Goal: Task Accomplishment & Management: Complete application form

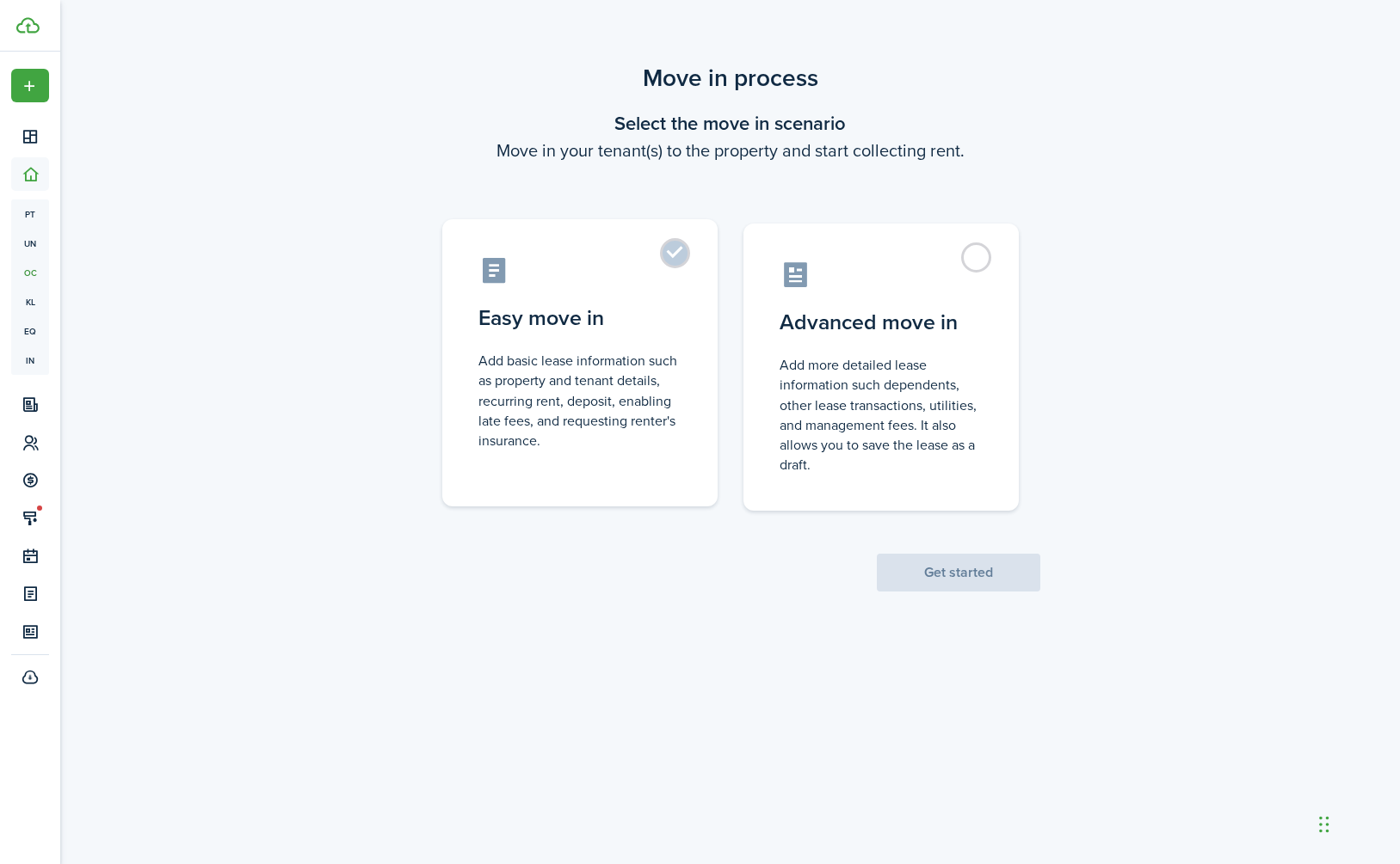
click at [686, 261] on label "Easy move in Add basic lease information such as property and tenant details, r…" at bounding box center [580, 363] width 276 height 287
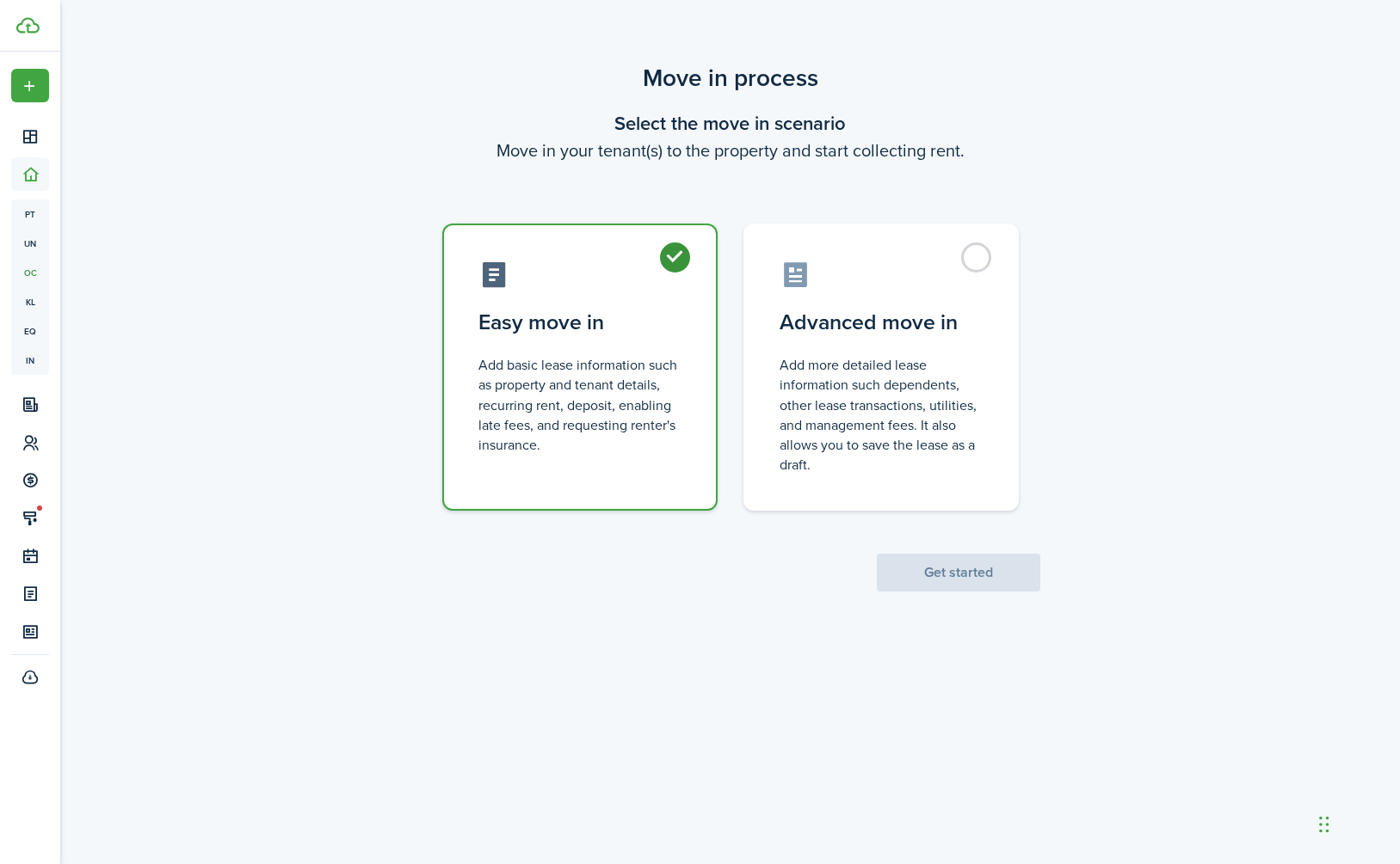
radio input "true"
click at [950, 580] on button "Get started" at bounding box center [958, 573] width 163 height 38
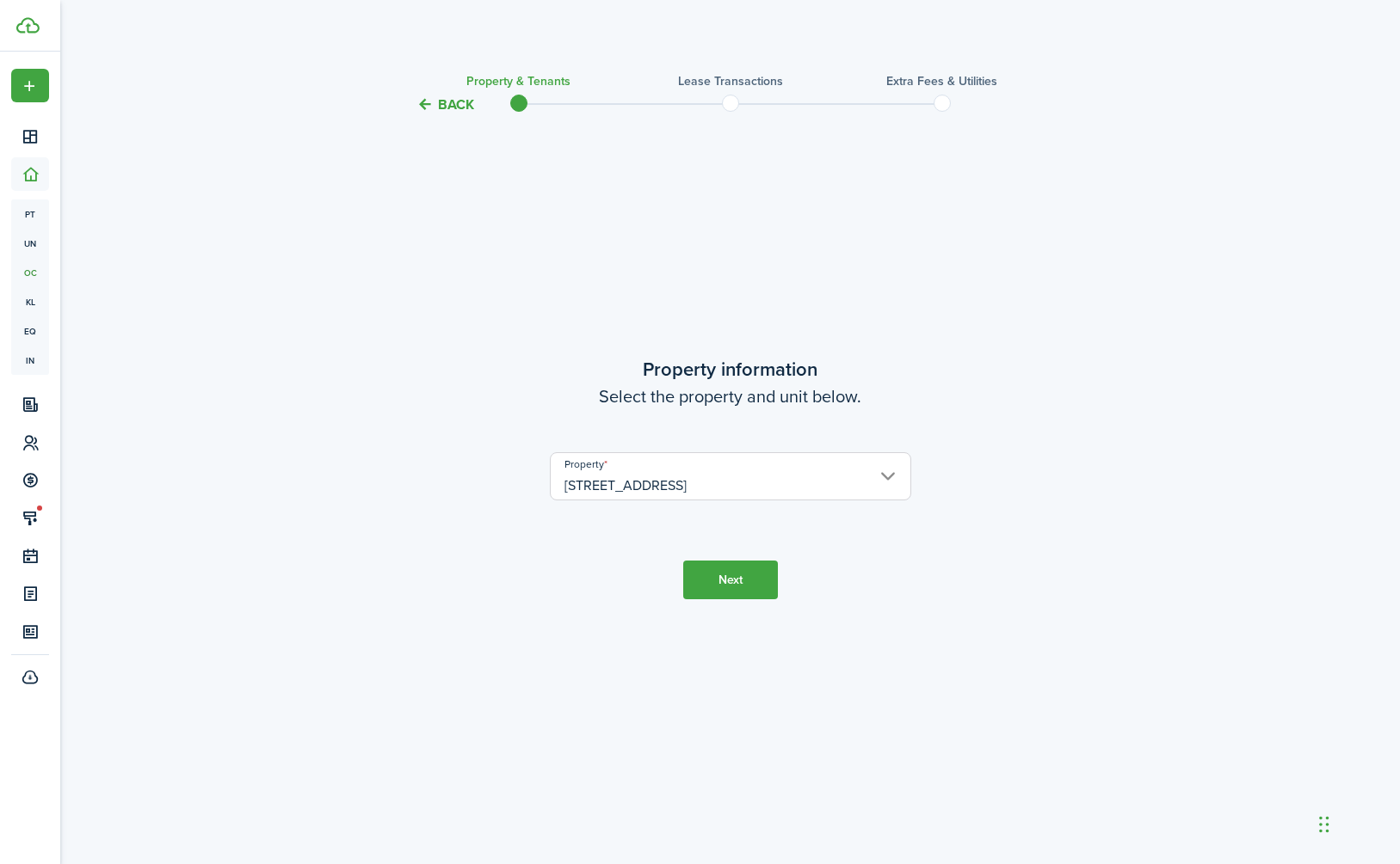
click at [726, 579] on button "Next" at bounding box center [730, 581] width 95 height 39
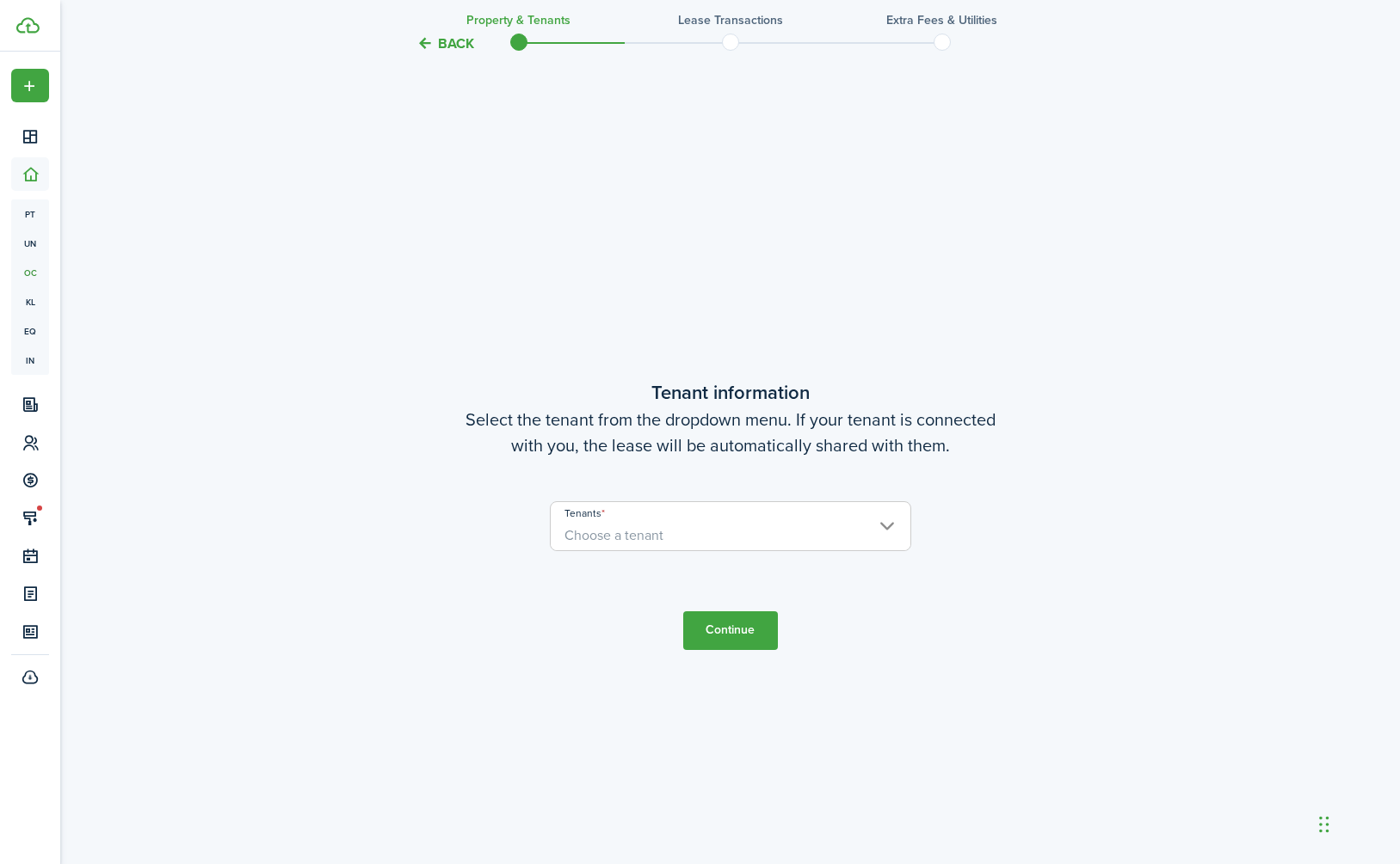
scroll to position [749, 0]
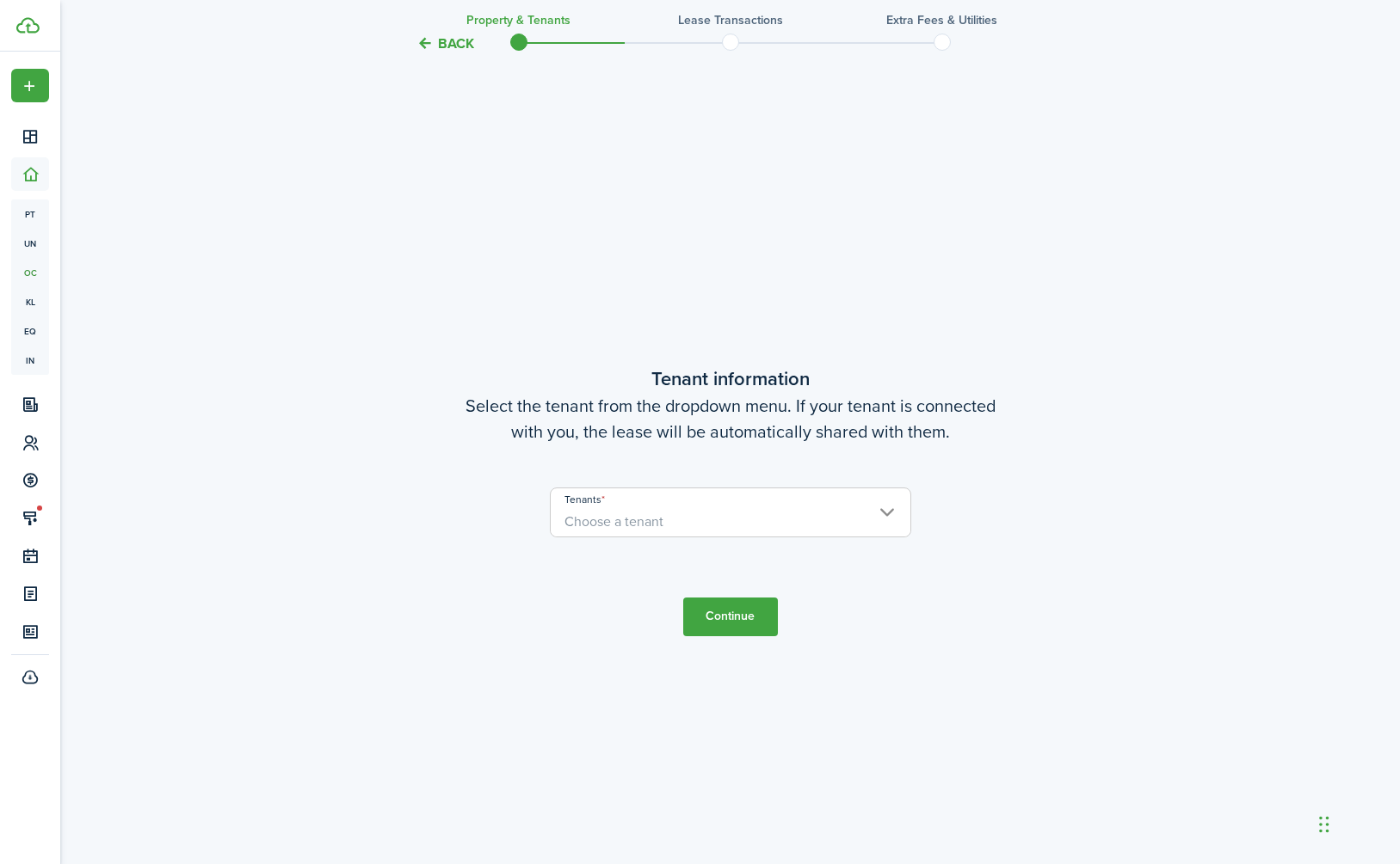
click at [713, 524] on span "Choose a tenant" at bounding box center [730, 522] width 360 height 29
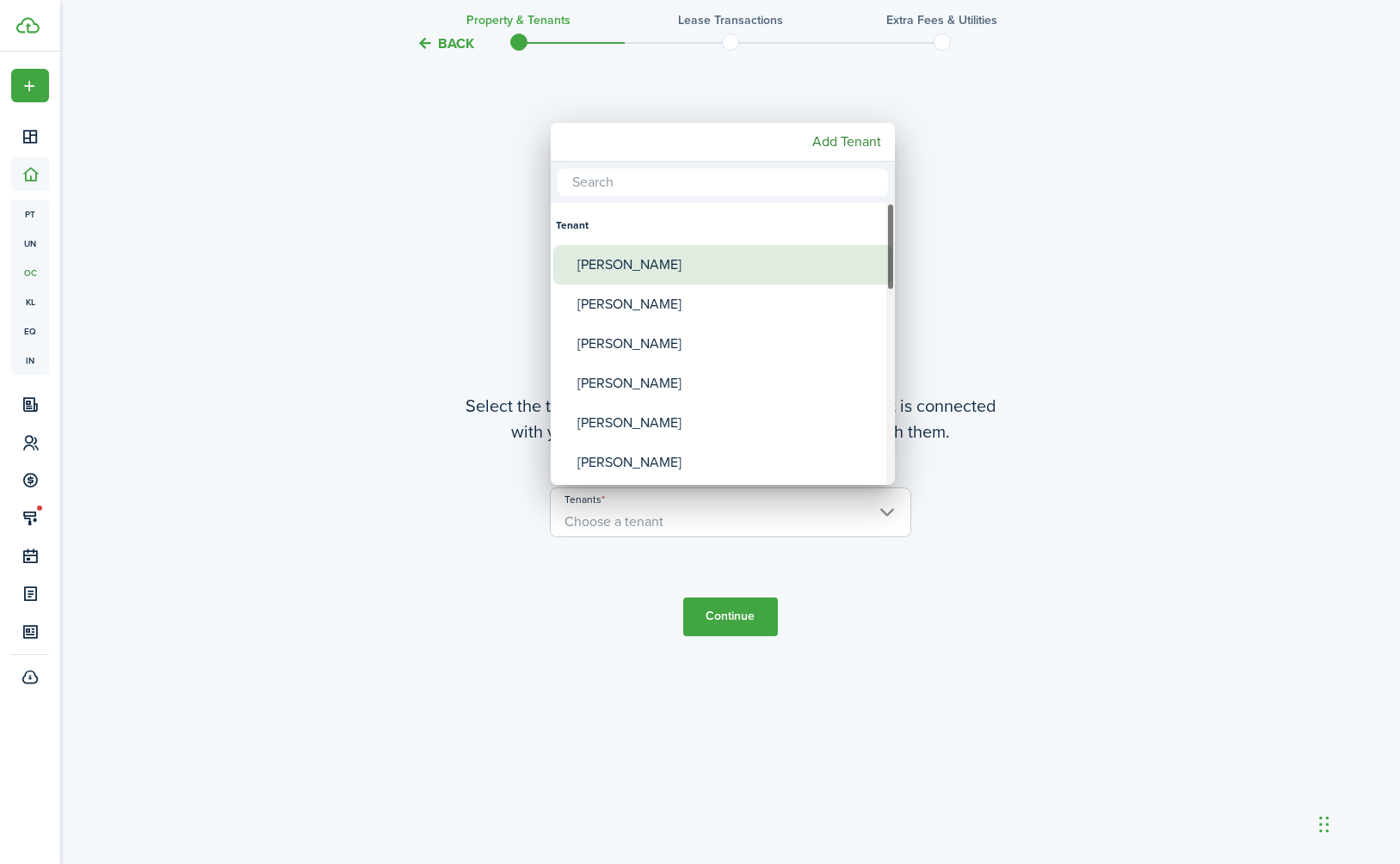
click at [656, 272] on div "[PERSON_NAME]" at bounding box center [728, 265] width 304 height 39
type input "[PERSON_NAME]"
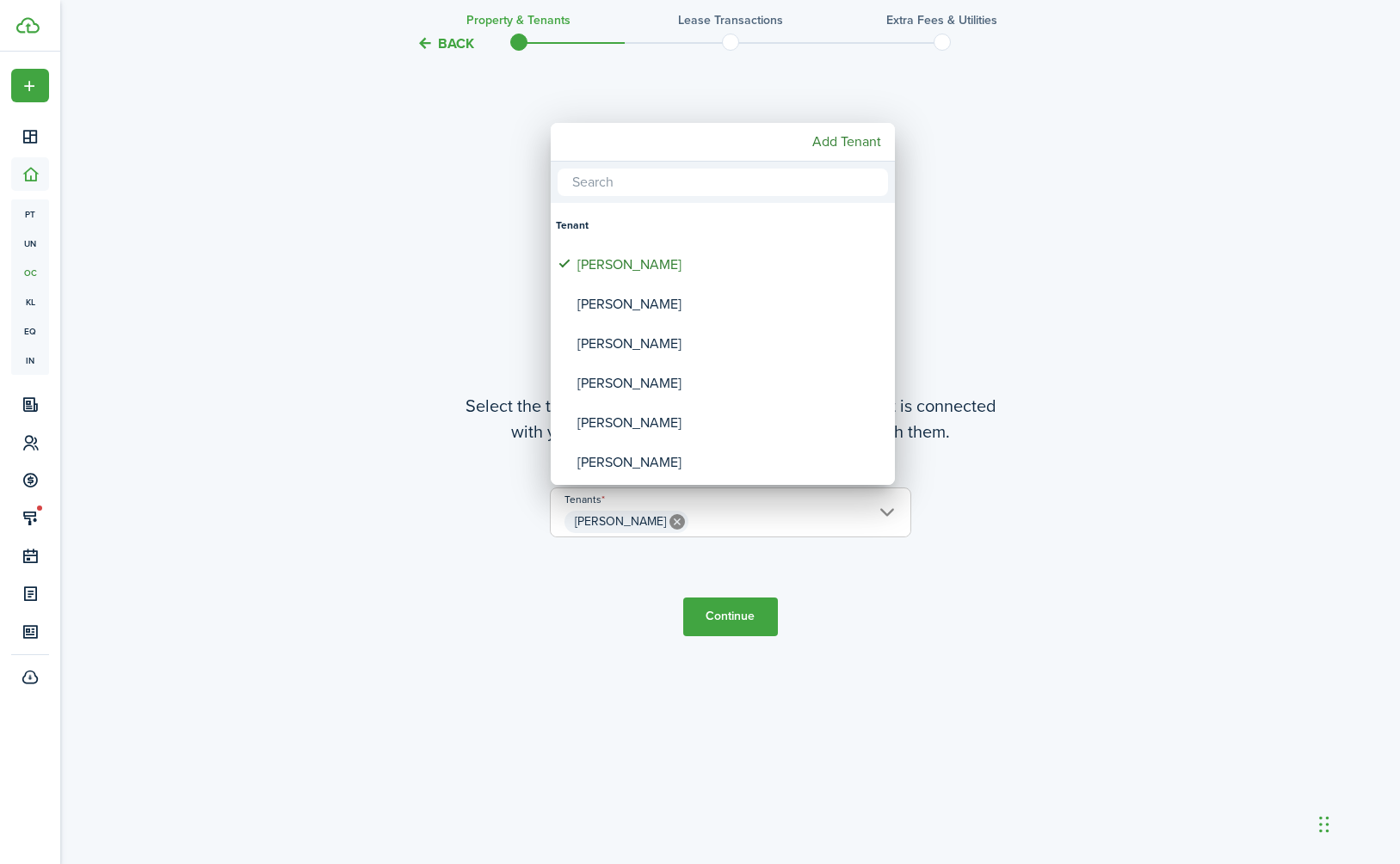
click at [749, 631] on div at bounding box center [699, 432] width 1675 height 1140
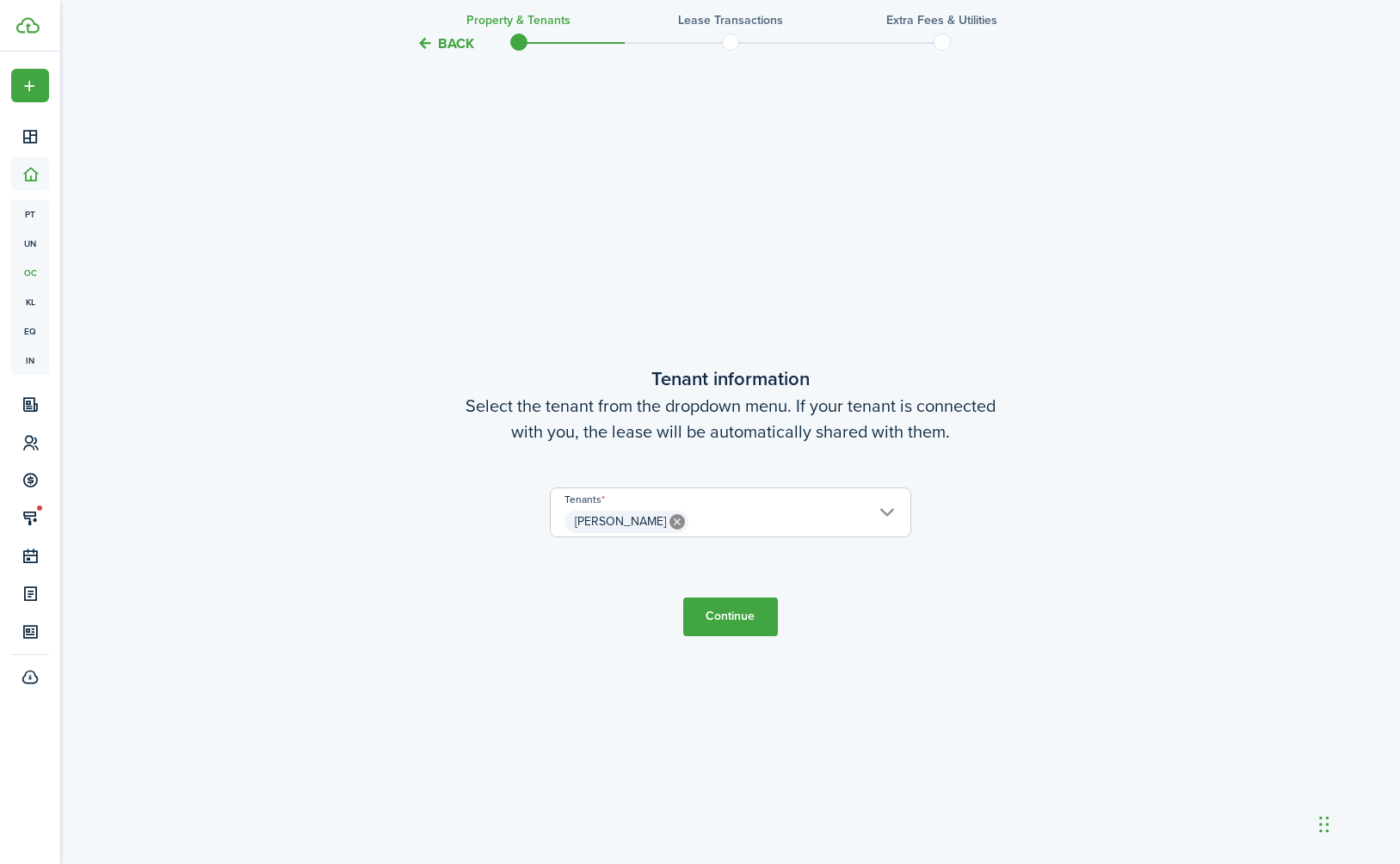
click at [742, 620] on button "Continue" at bounding box center [730, 618] width 95 height 39
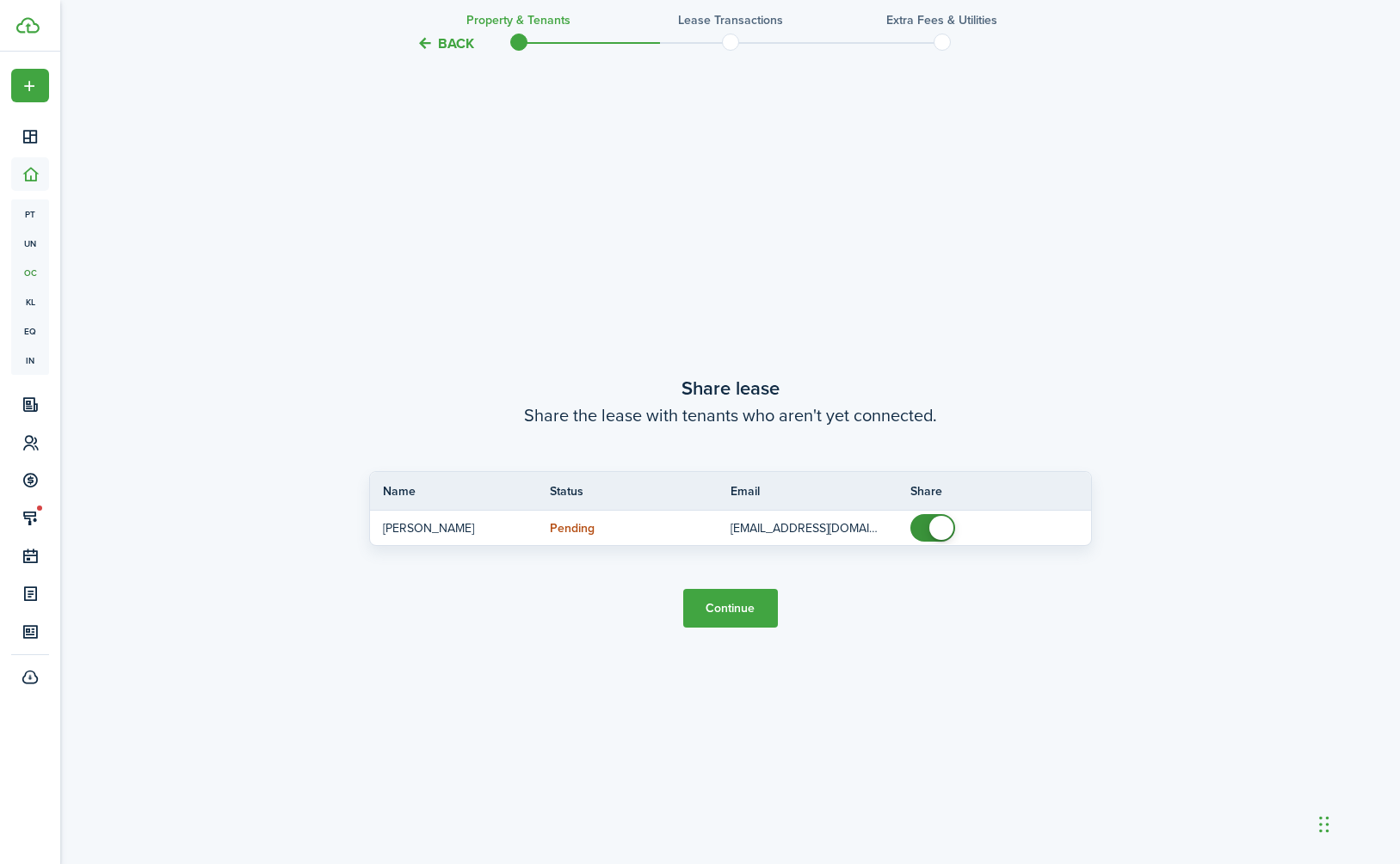
scroll to position [1614, 0]
click at [737, 605] on button "Continue" at bounding box center [730, 608] width 95 height 39
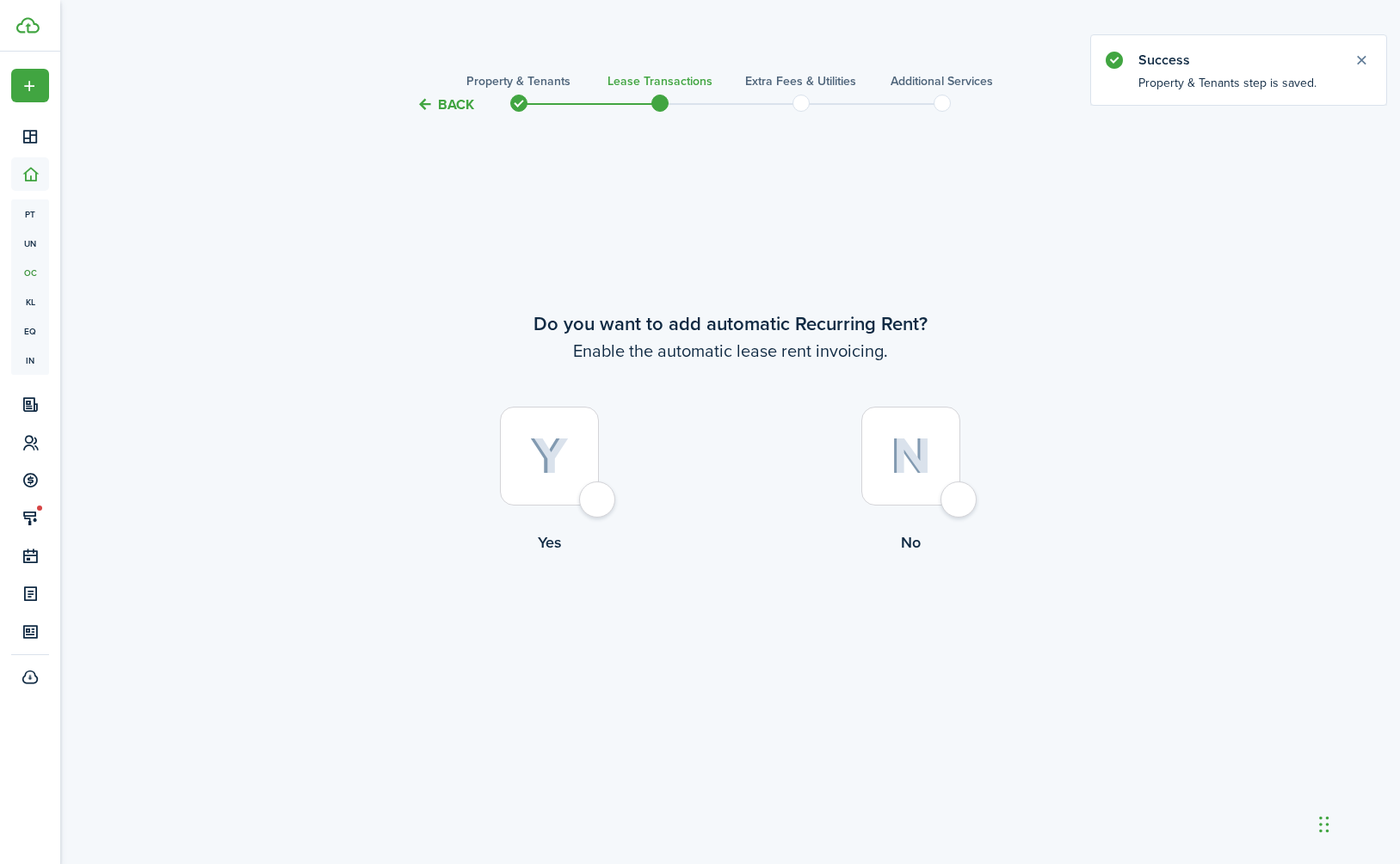
click at [584, 505] on div at bounding box center [548, 455] width 99 height 99
radio input "true"
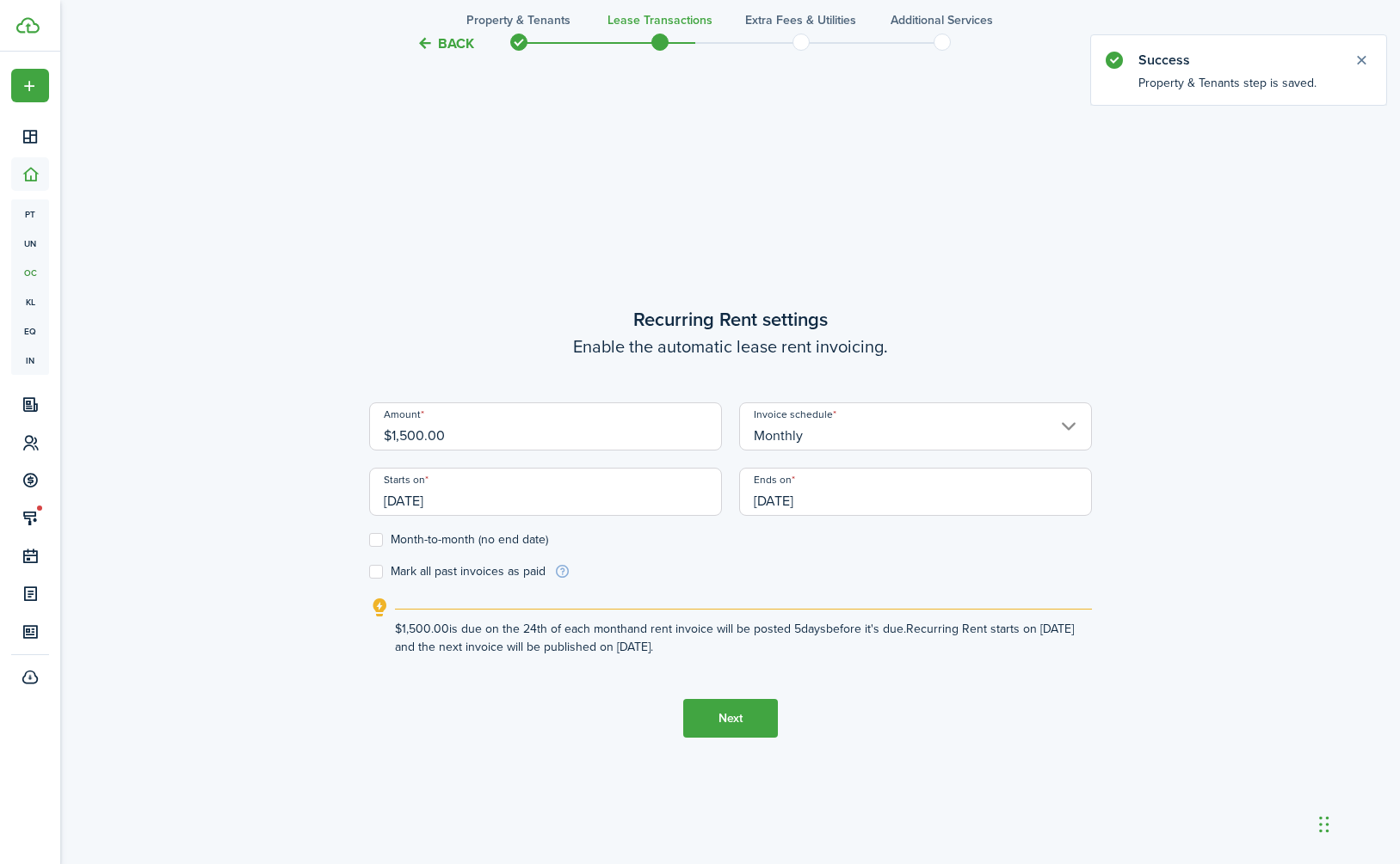
scroll to position [749, 0]
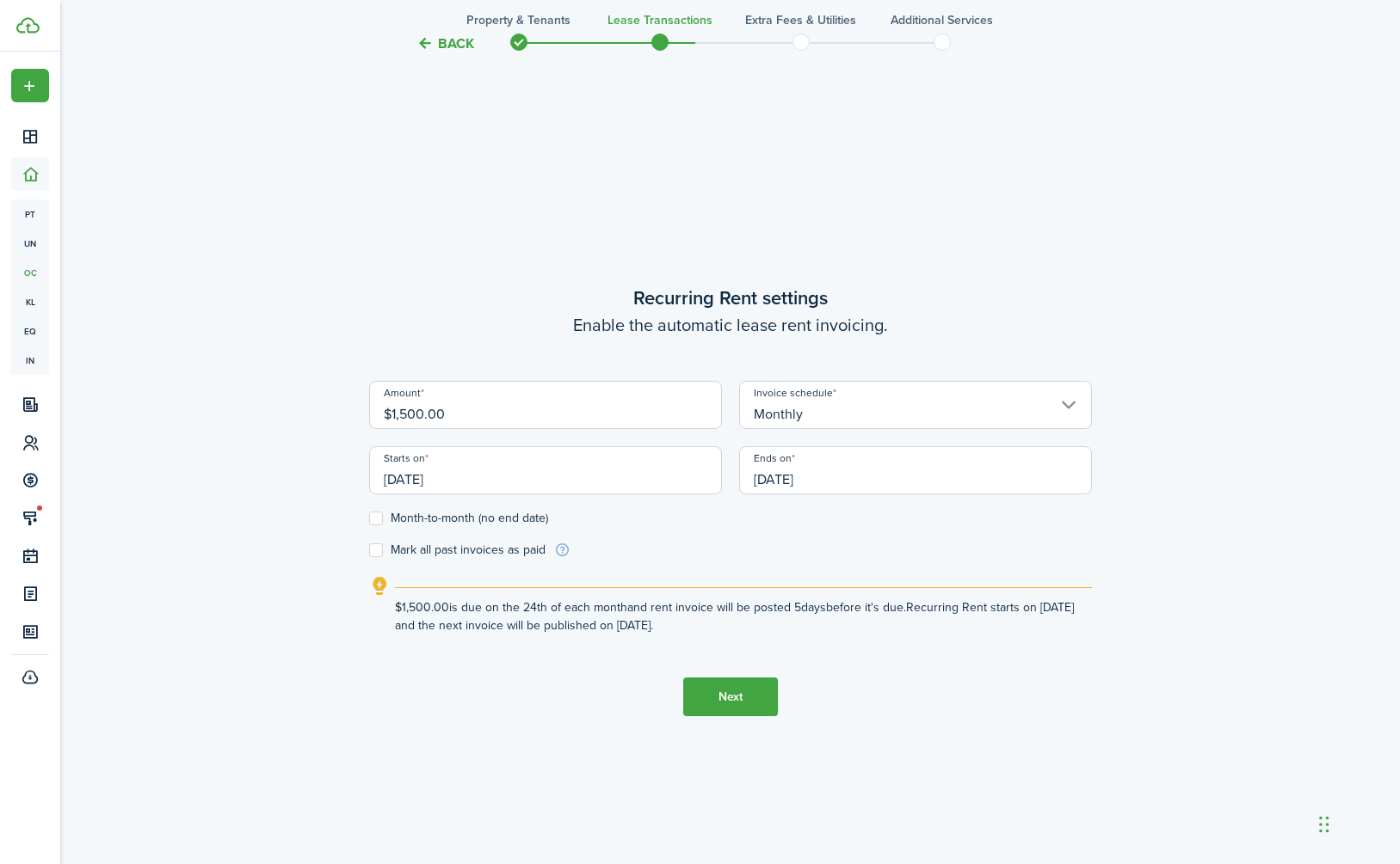
click at [417, 421] on input "$1,500.00" at bounding box center [545, 405] width 353 height 48
type input "$1,550.00"
click at [575, 475] on input "[DATE]" at bounding box center [545, 470] width 353 height 48
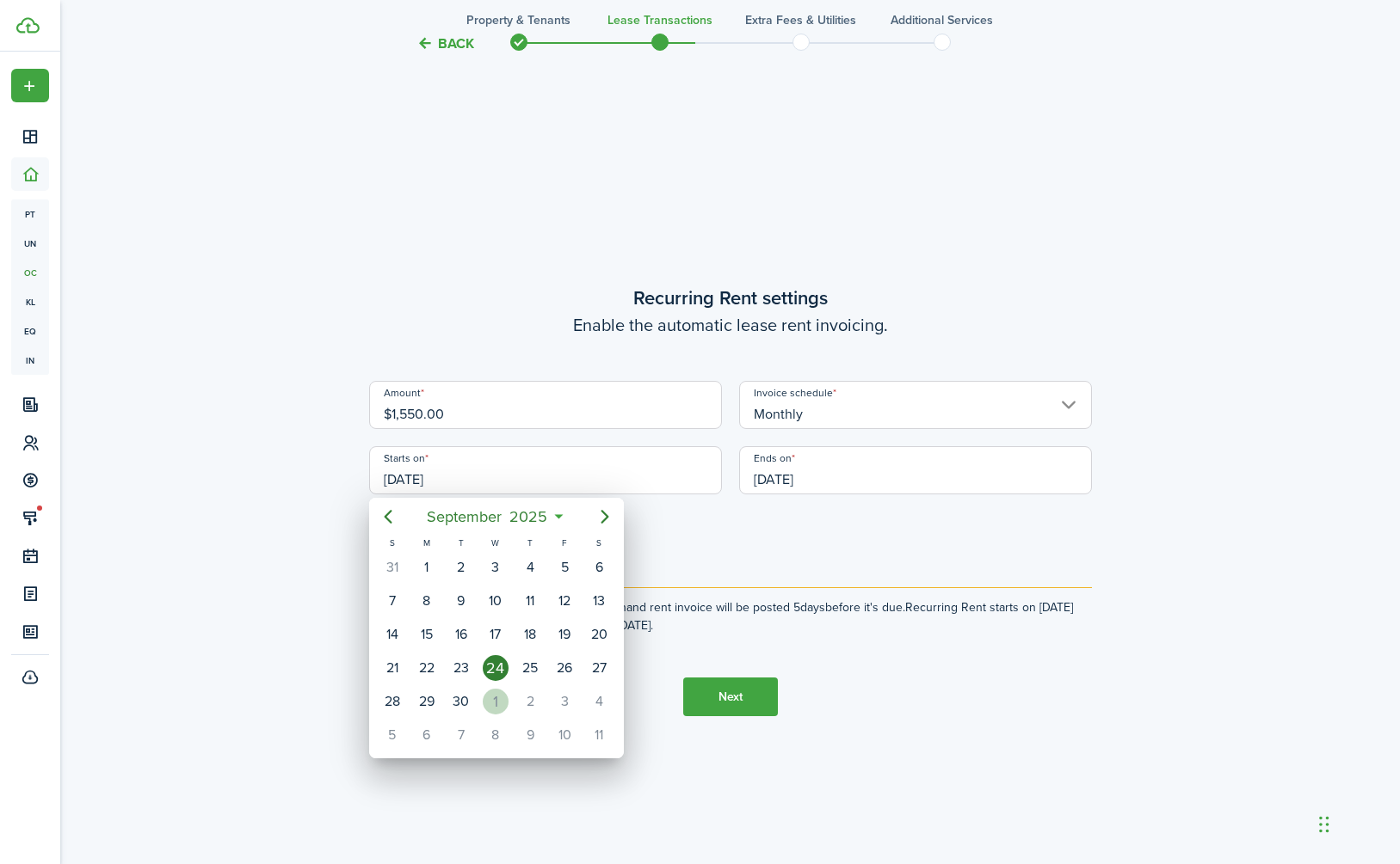
click at [497, 699] on div "1" at bounding box center [496, 702] width 25 height 25
type input "[DATE]"
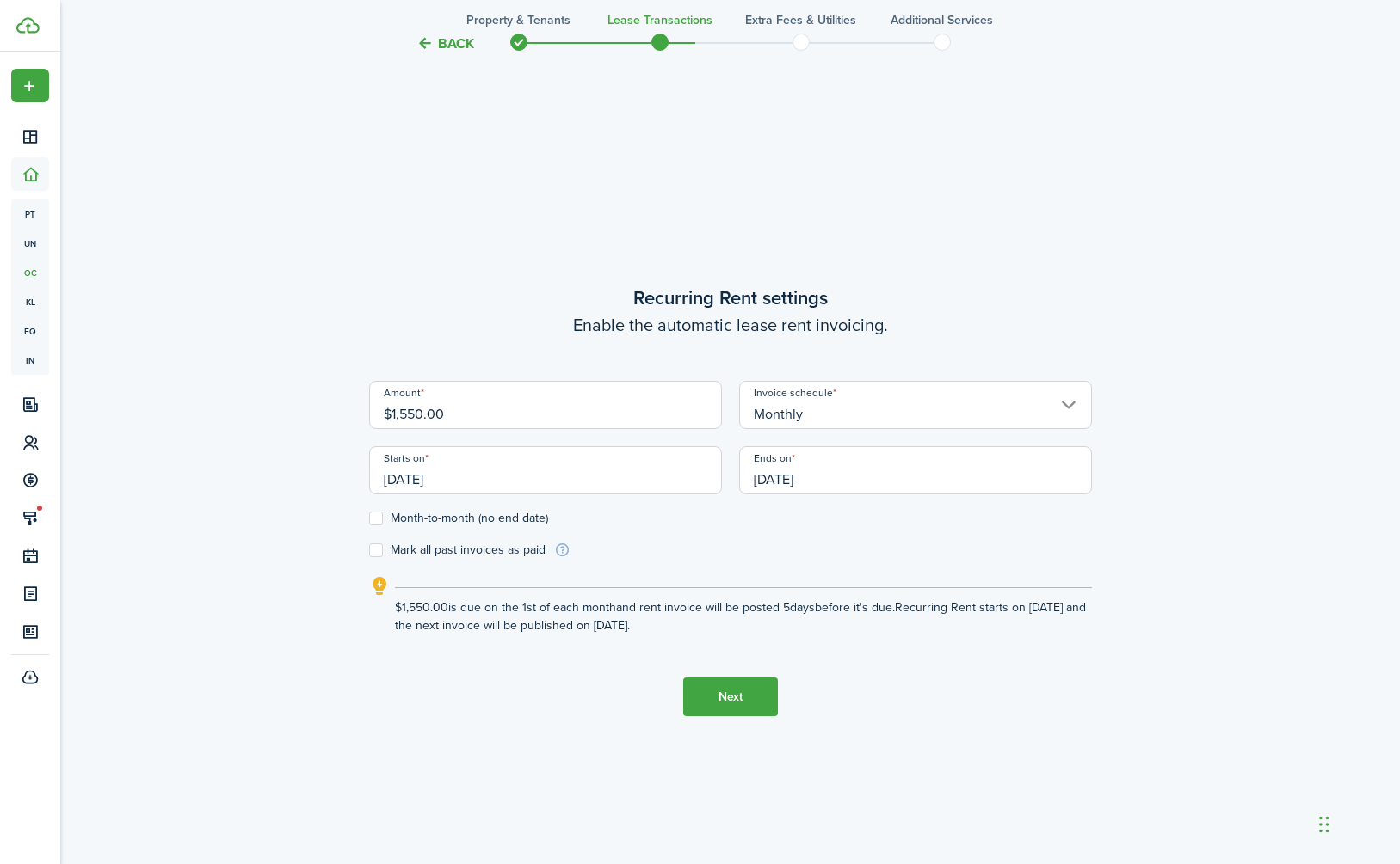
scroll to position [0, 0]
click at [847, 472] on input "[DATE]" at bounding box center [915, 470] width 353 height 48
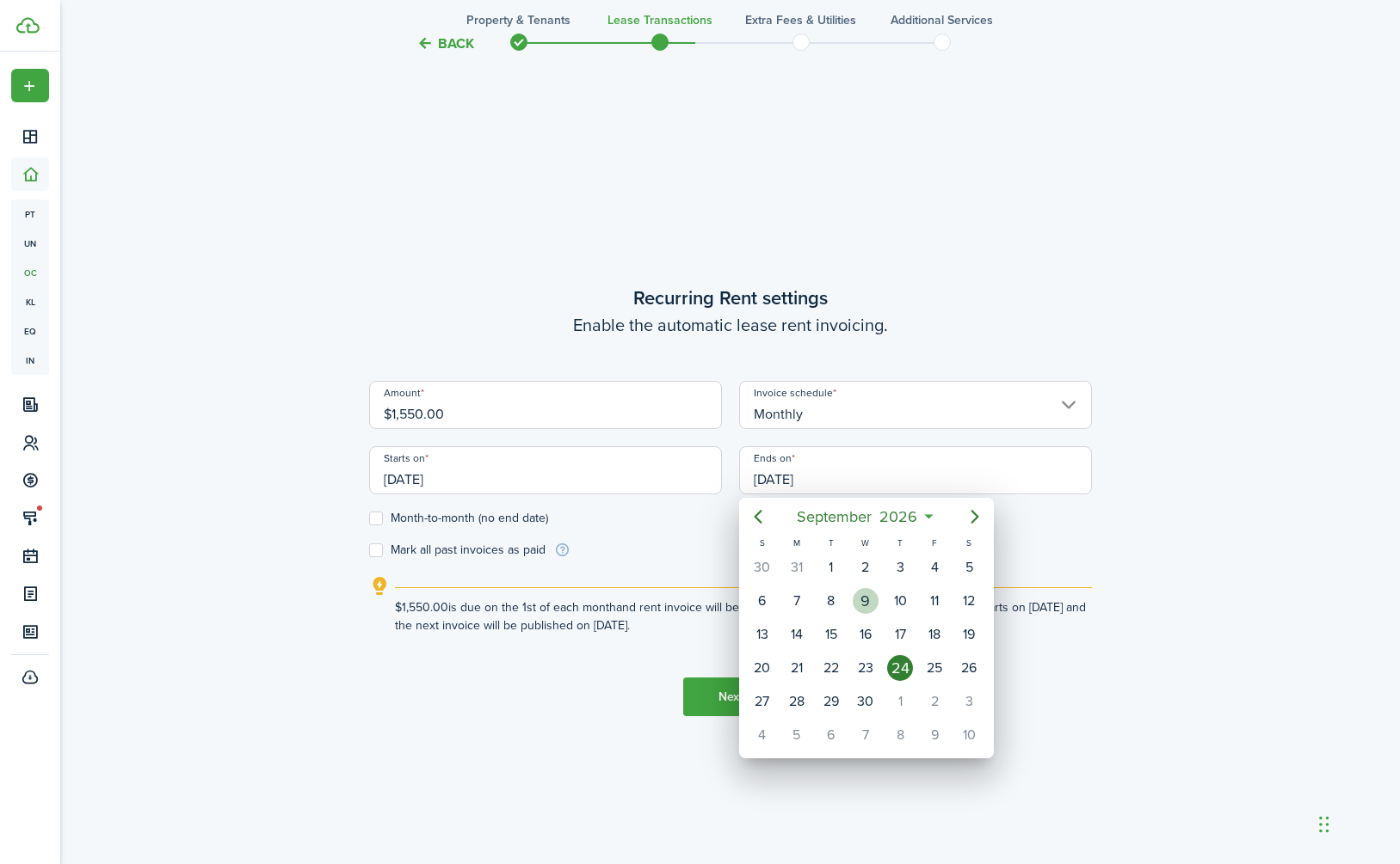
click at [864, 593] on div "9" at bounding box center [865, 601] width 25 height 25
type input "[DATE]"
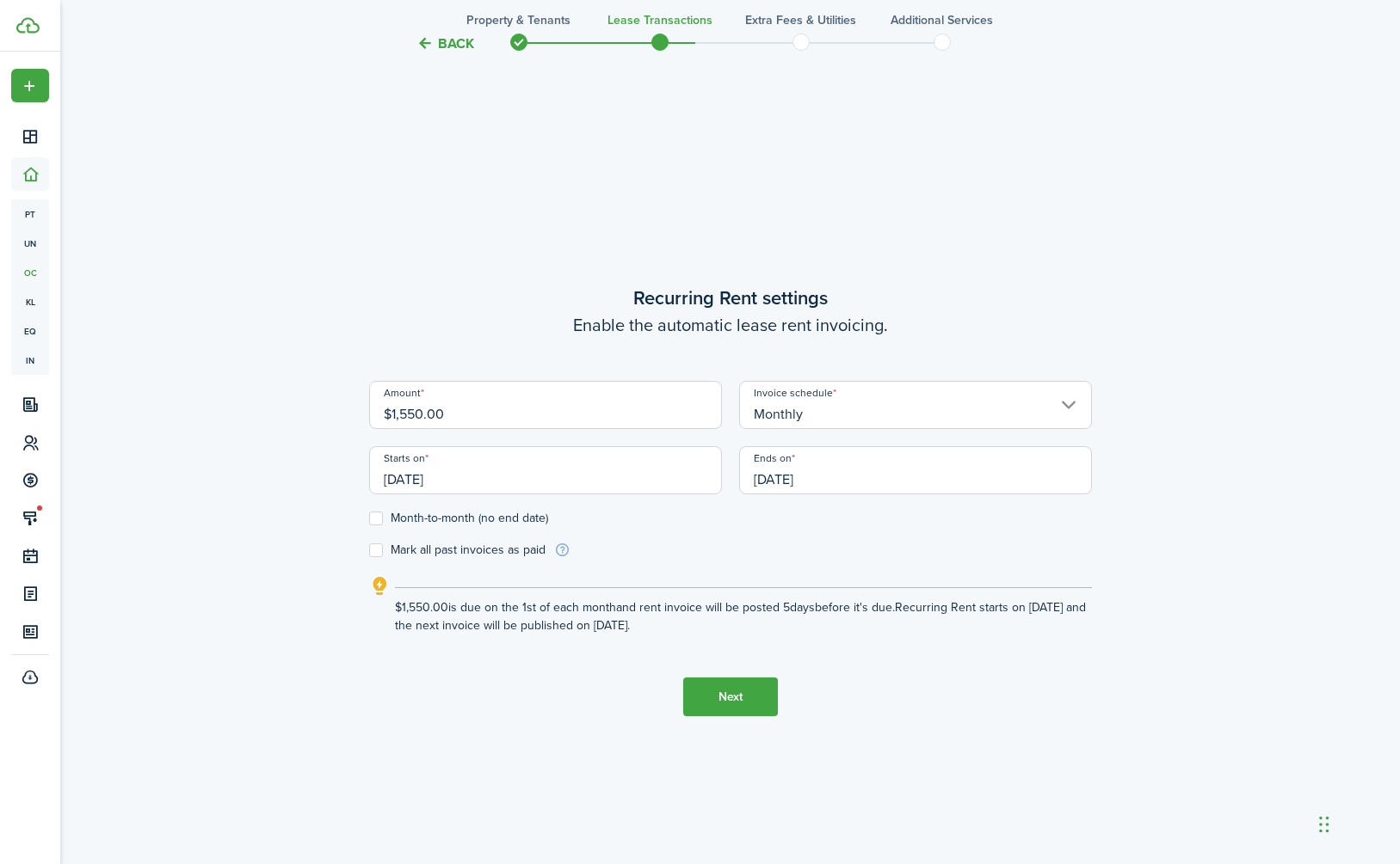
click at [701, 690] on button "Next" at bounding box center [730, 697] width 95 height 39
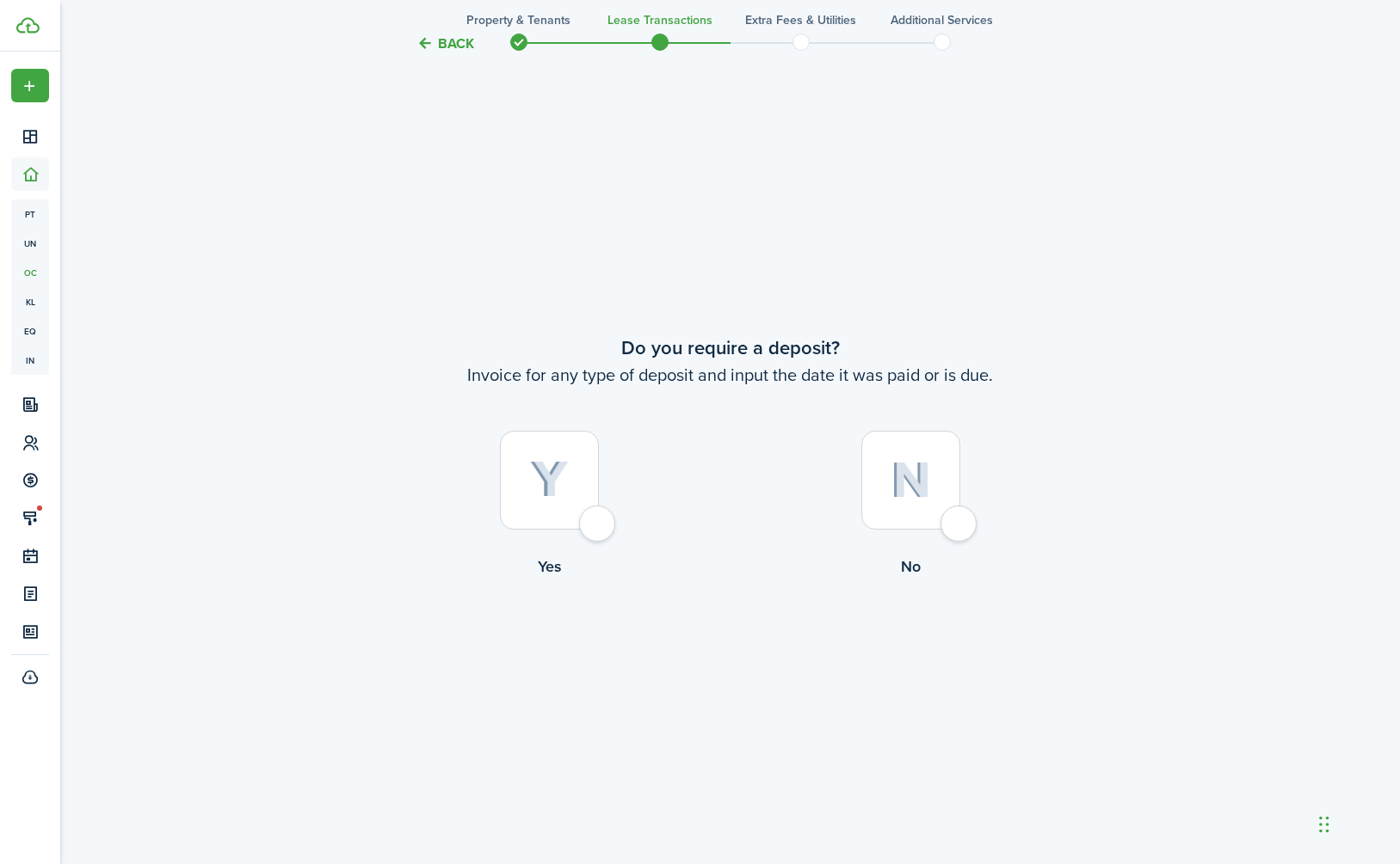
scroll to position [1614, 0]
click at [958, 529] on div at bounding box center [910, 479] width 99 height 99
radio input "true"
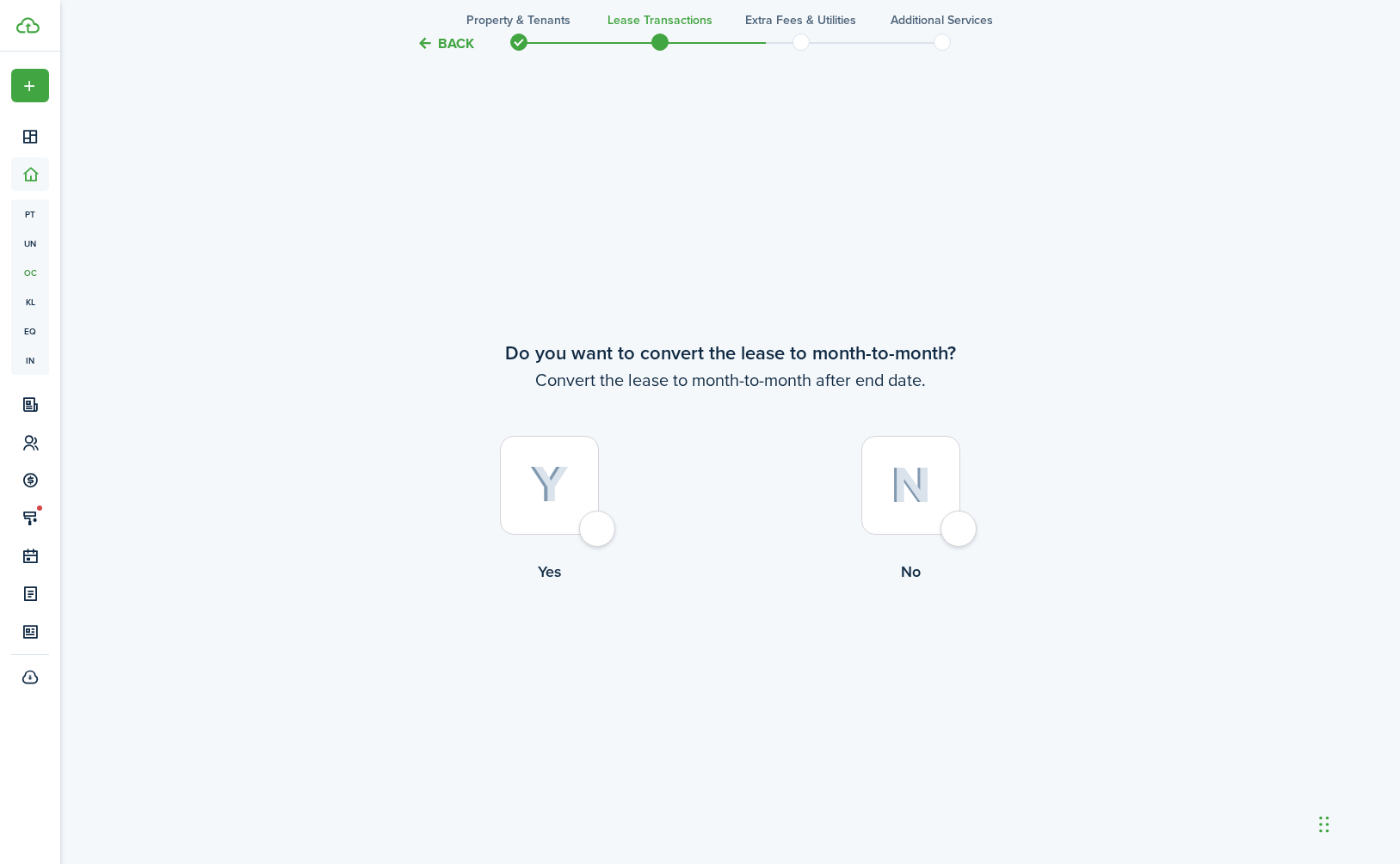
scroll to position [2478, 0]
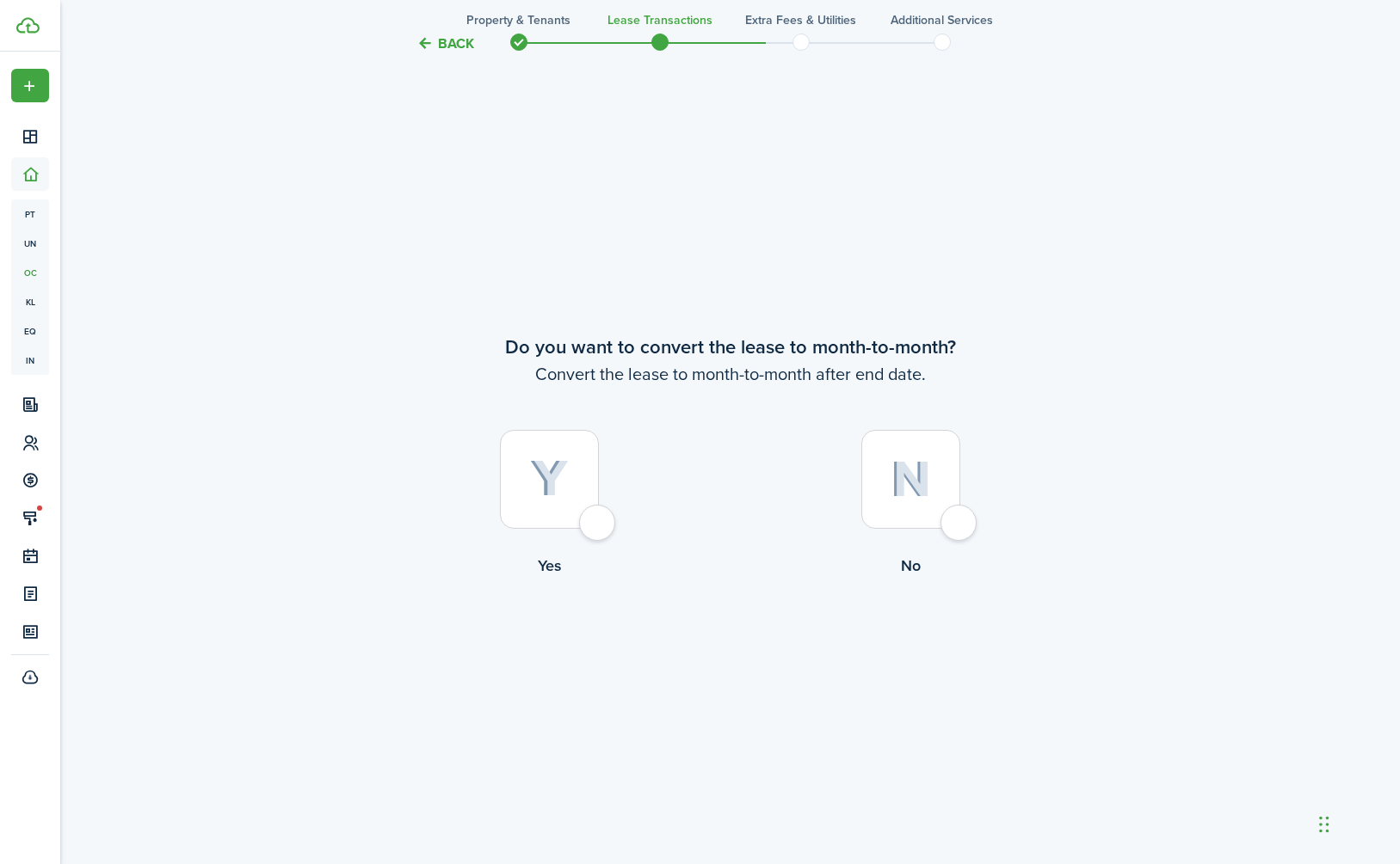
click at [598, 517] on div at bounding box center [548, 479] width 99 height 99
radio input "true"
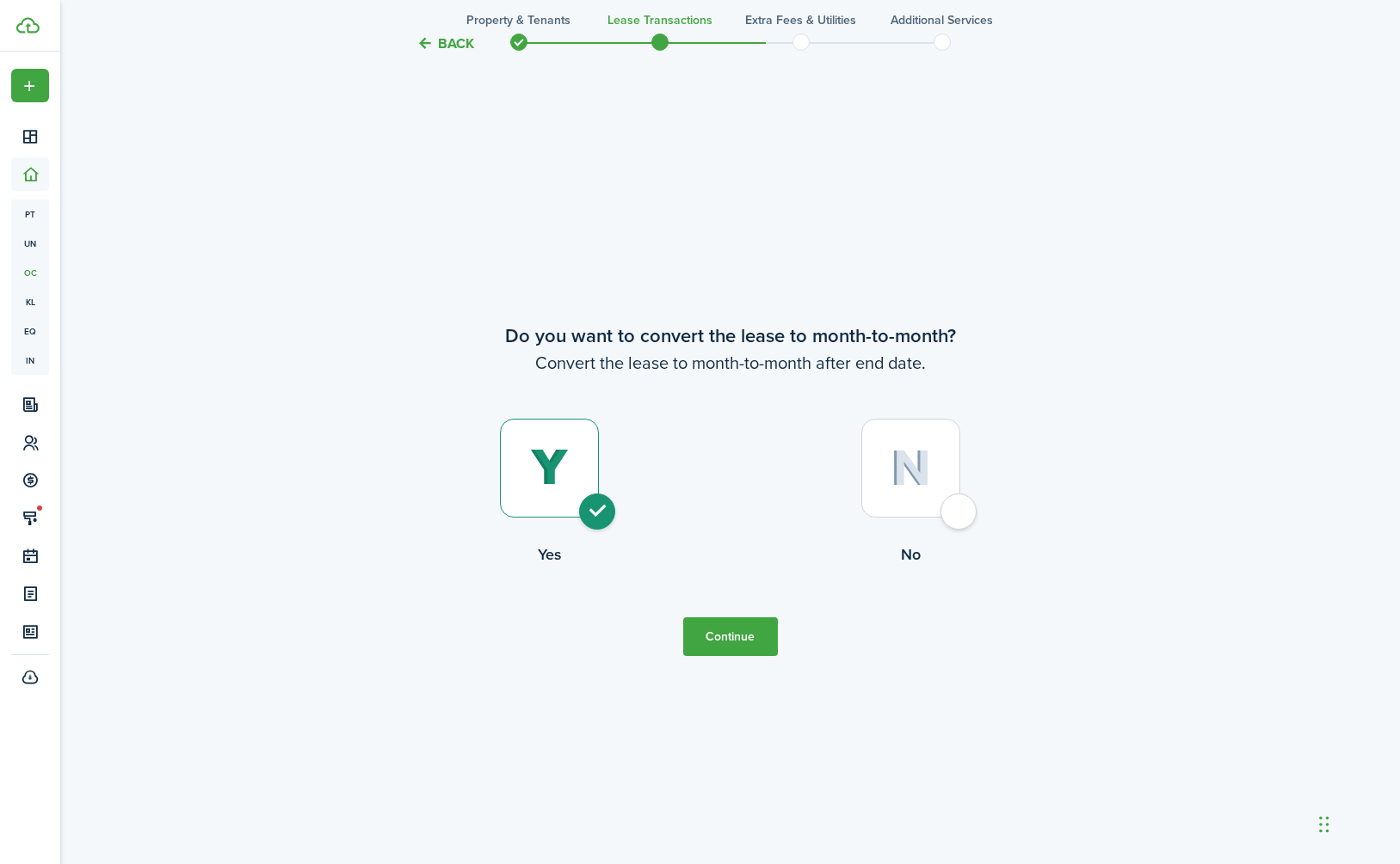
click at [733, 642] on button "Continue" at bounding box center [730, 637] width 95 height 39
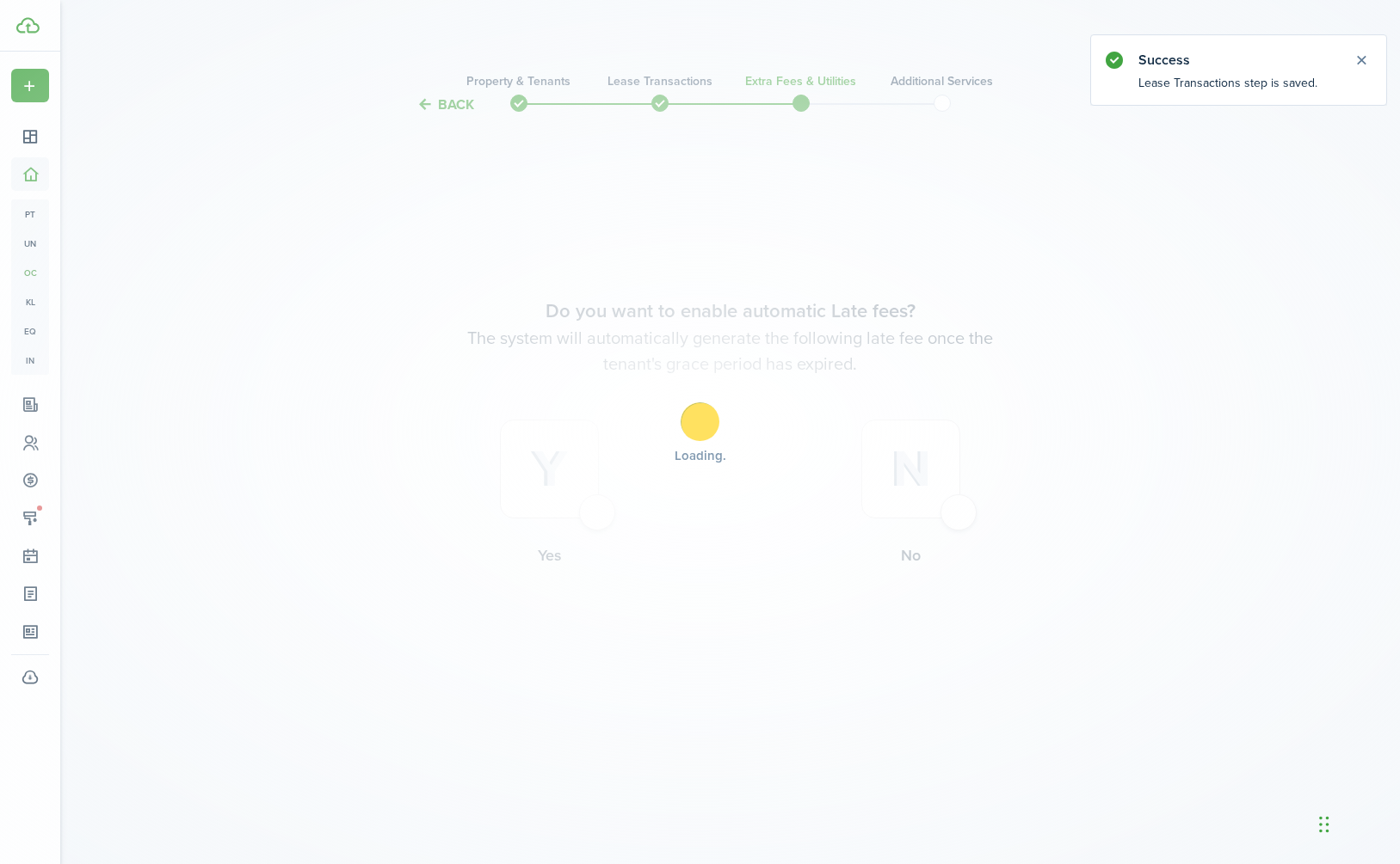
scroll to position [0, 0]
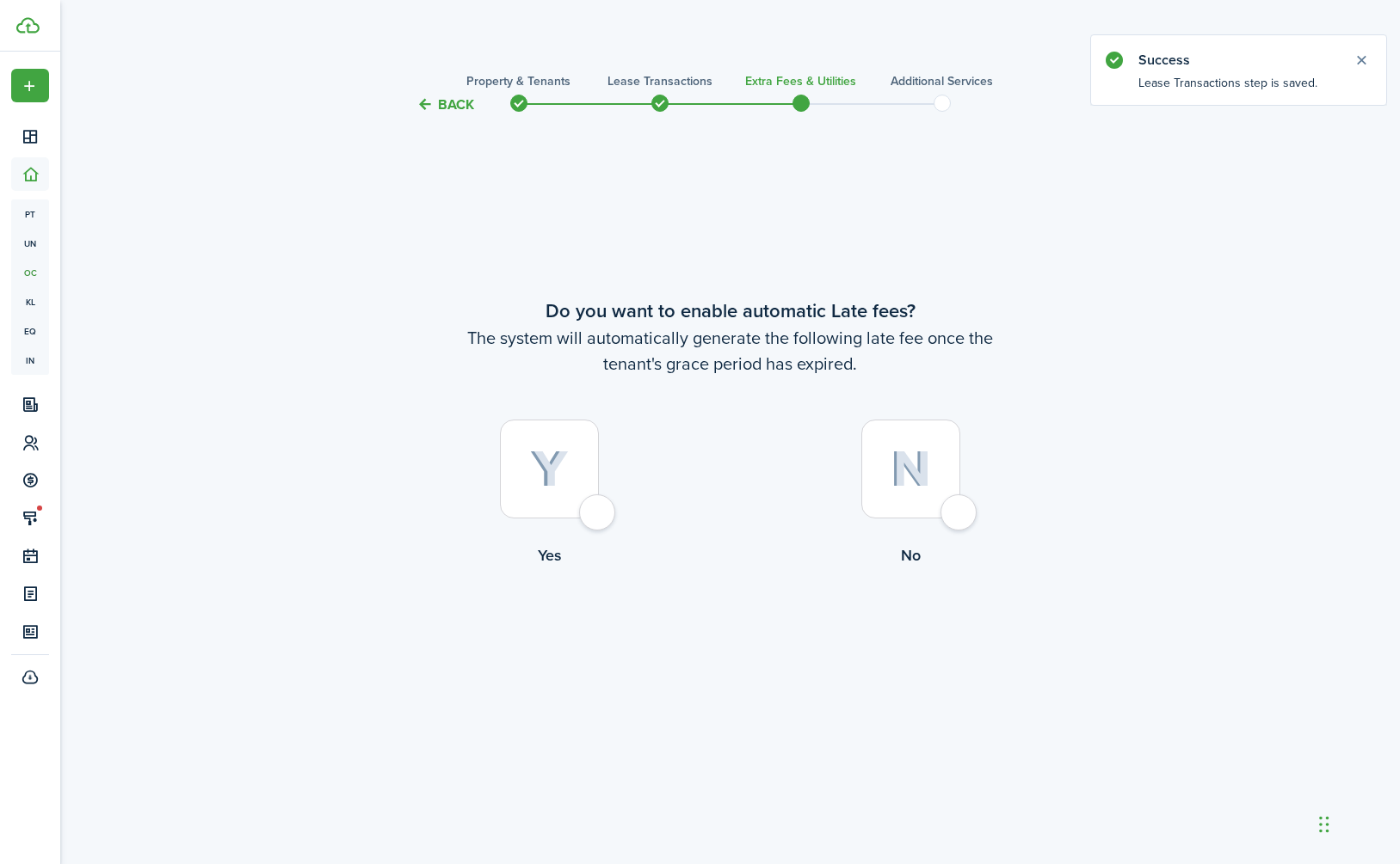
click at [598, 519] on div at bounding box center [548, 468] width 99 height 99
radio input "true"
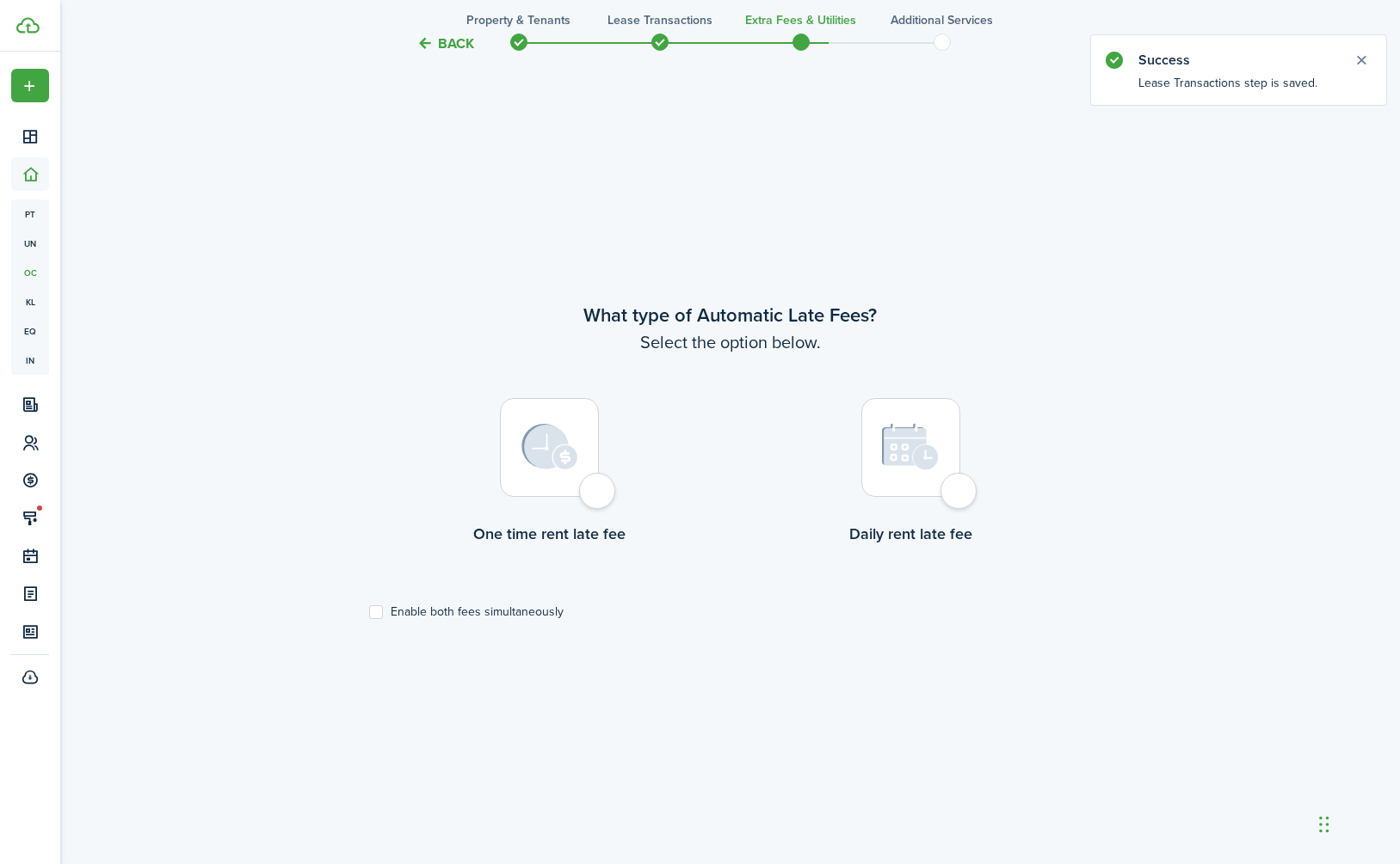
scroll to position [749, 0]
click at [422, 612] on label "Enable both fees simultaneously" at bounding box center [465, 612] width 195 height 14
click at [369, 612] on input "Enable both fees simultaneously" at bounding box center [369, 612] width 1 height 1
checkbox input "true"
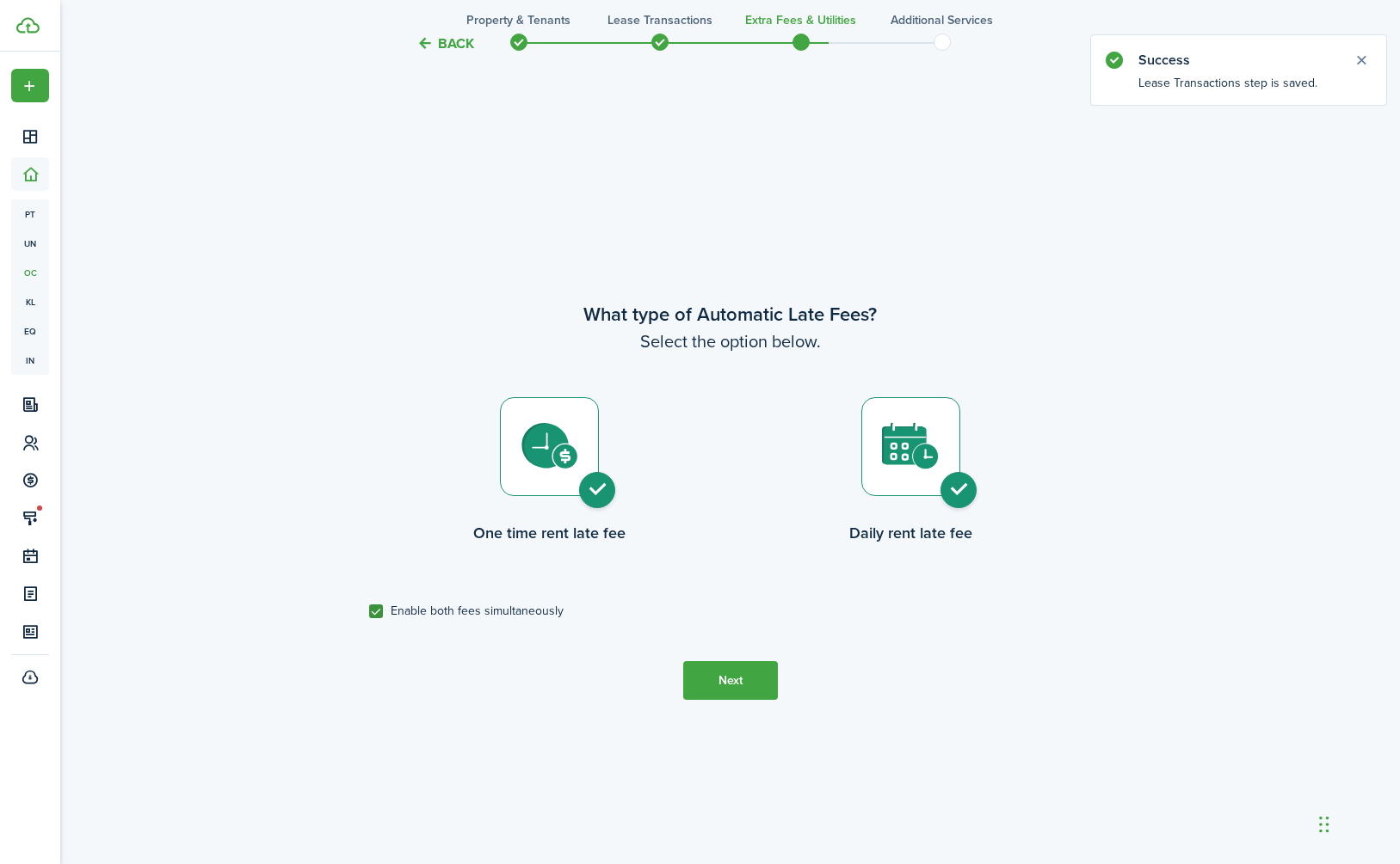
click at [720, 676] on button "Next" at bounding box center [730, 681] width 95 height 39
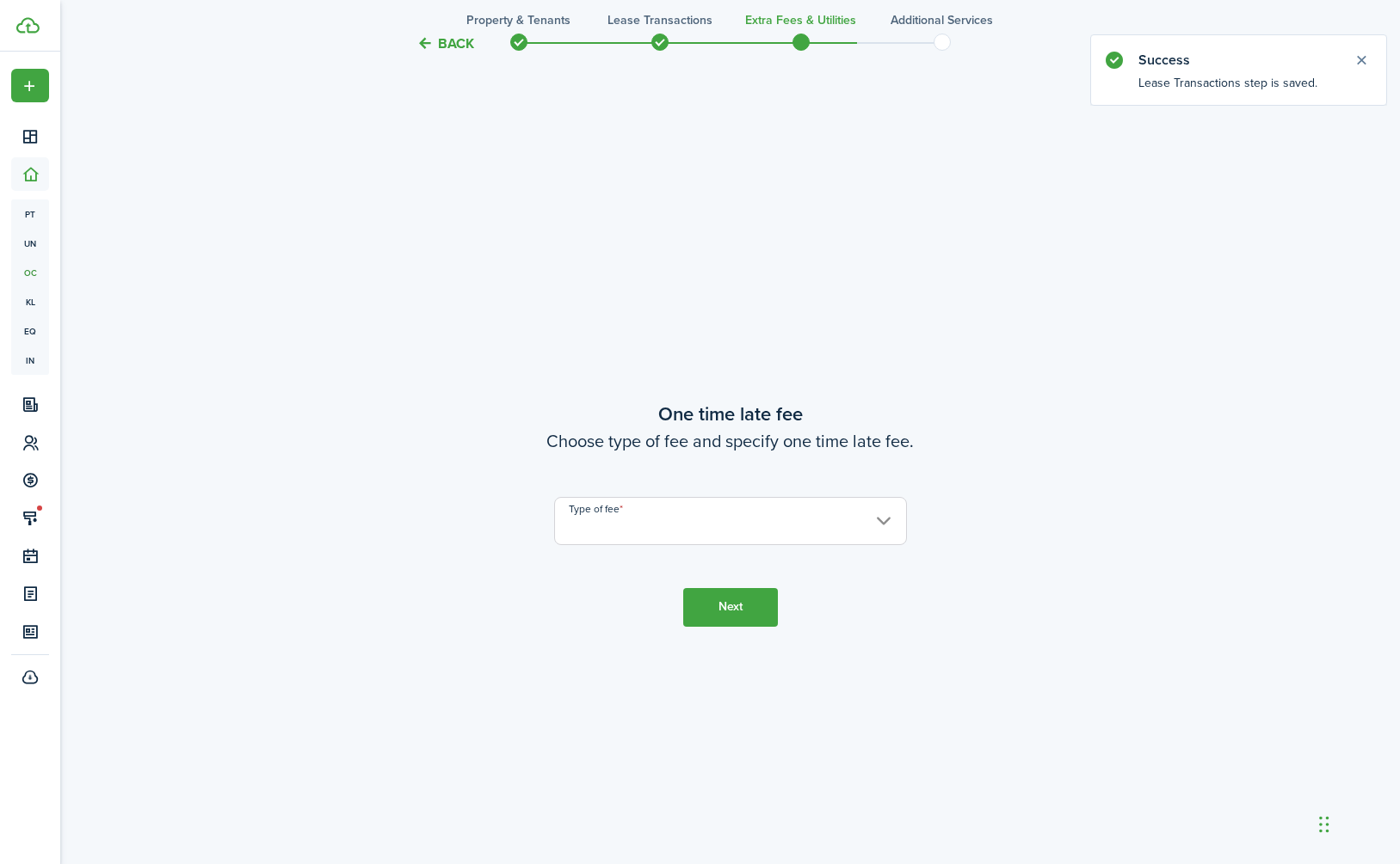
scroll to position [1614, 0]
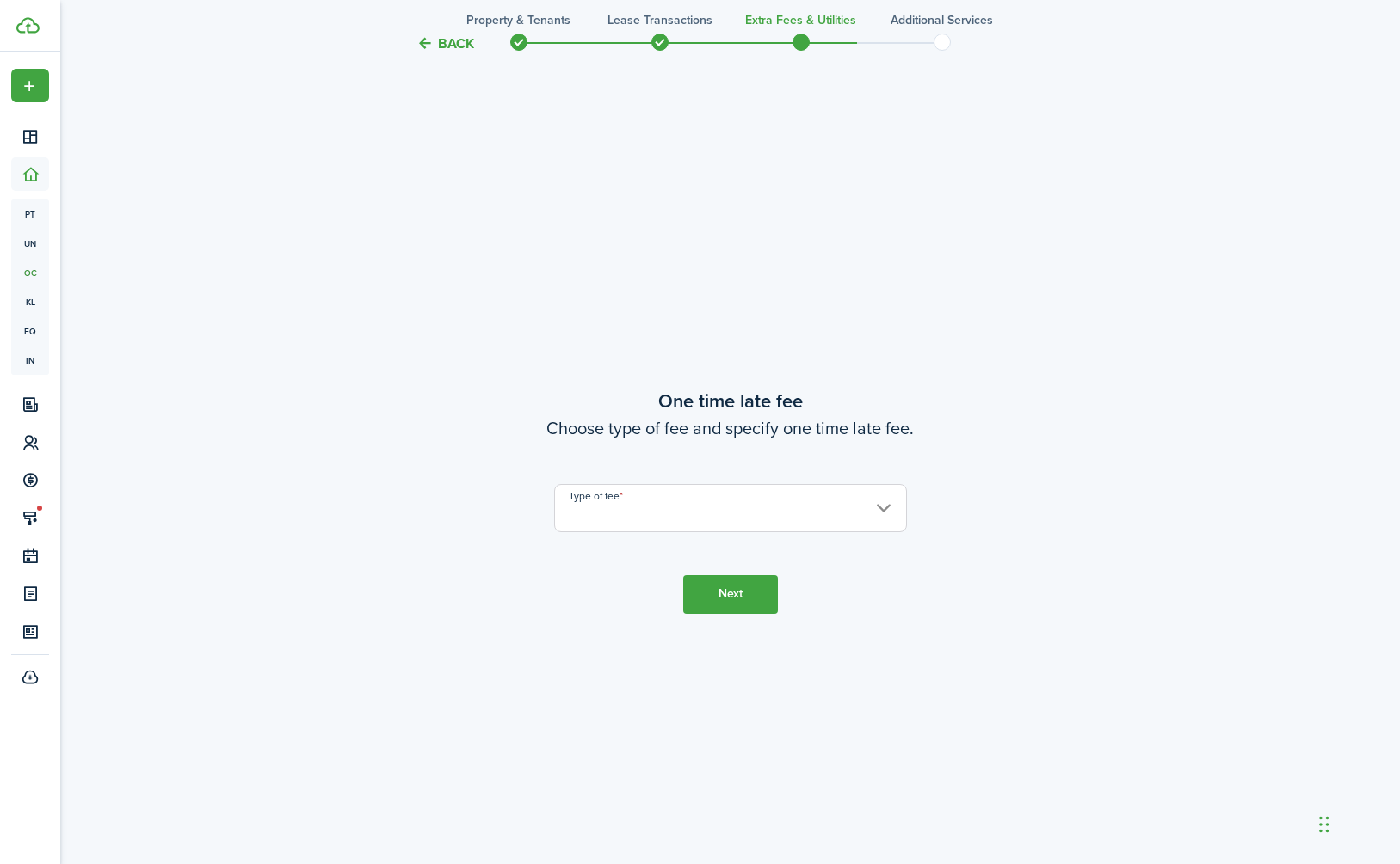
click at [733, 510] on input "Type of fee" at bounding box center [730, 507] width 353 height 48
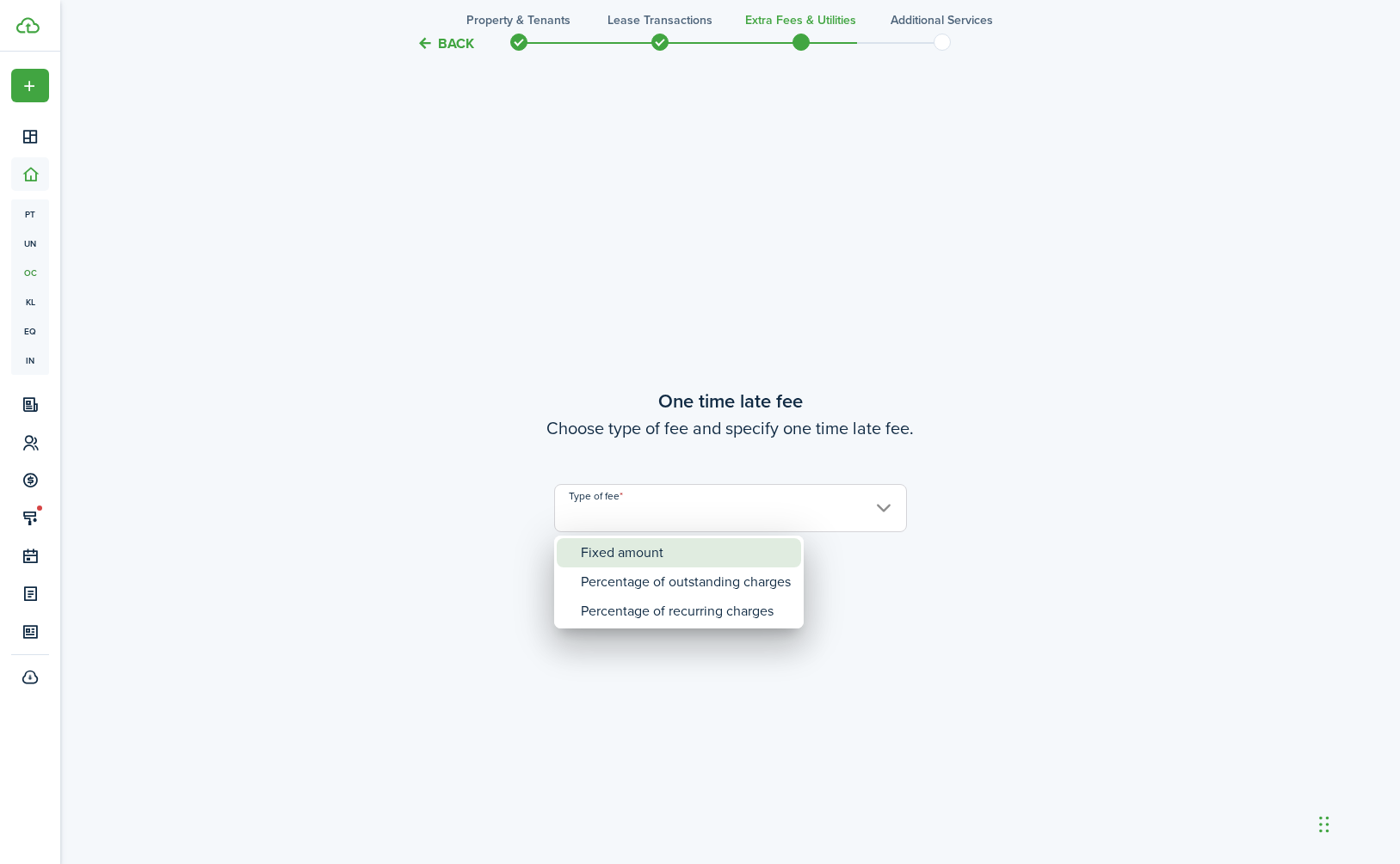
click at [691, 555] on div "Fixed amount" at bounding box center [685, 553] width 210 height 29
type input "Fixed amount"
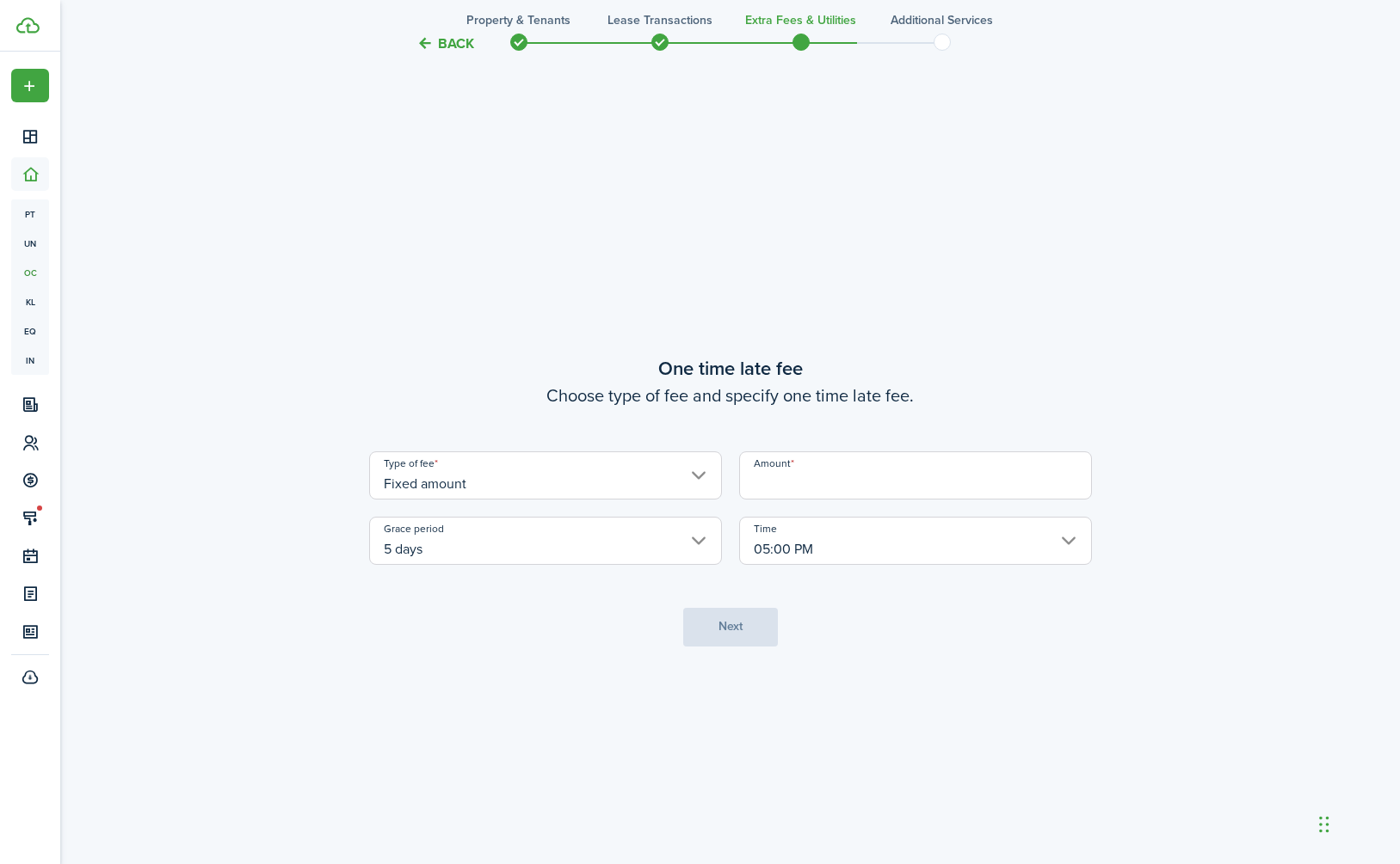
click at [634, 553] on input "5 days" at bounding box center [545, 540] width 353 height 48
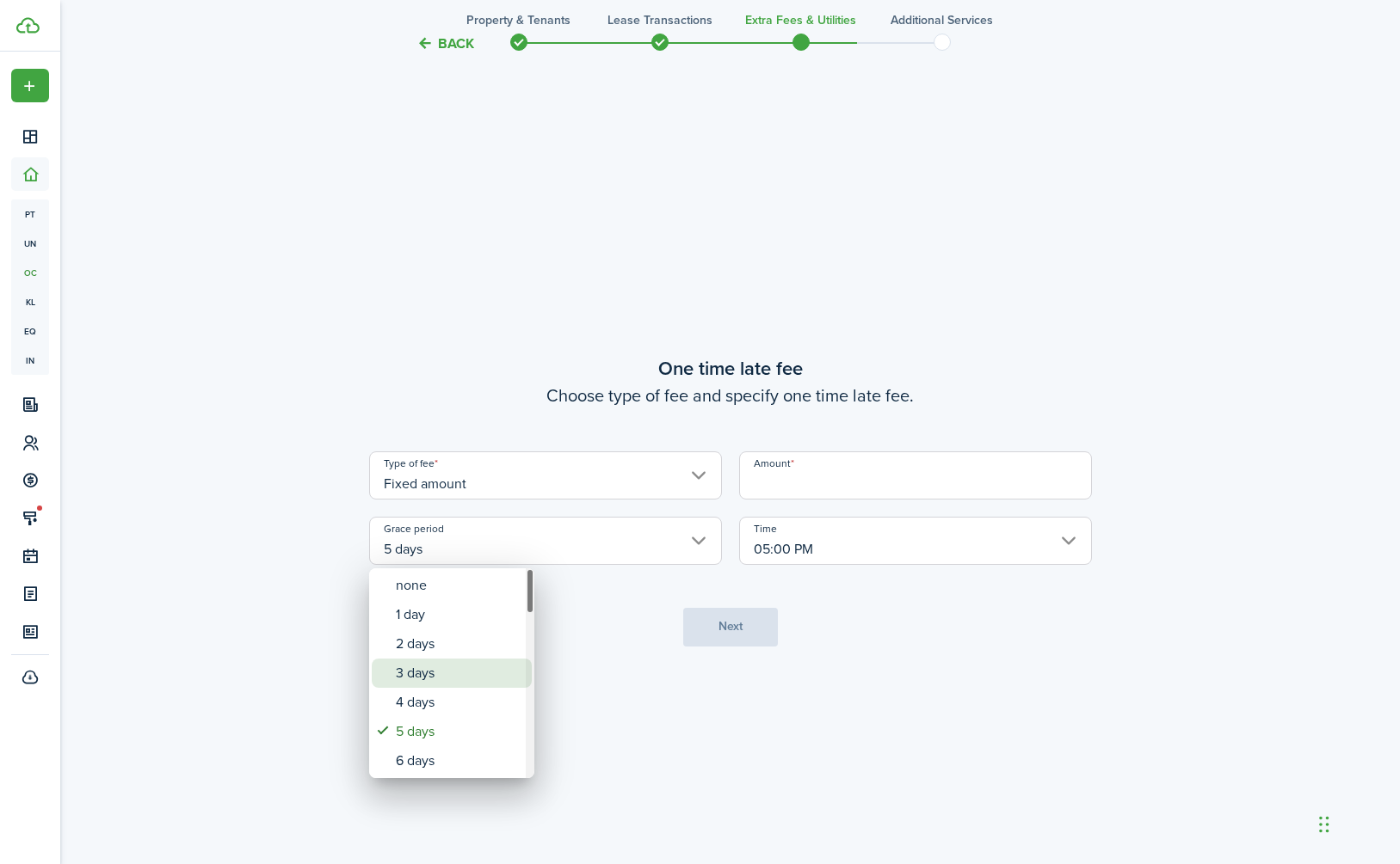
click at [452, 670] on div "3 days" at bounding box center [459, 673] width 125 height 29
type input "3 days"
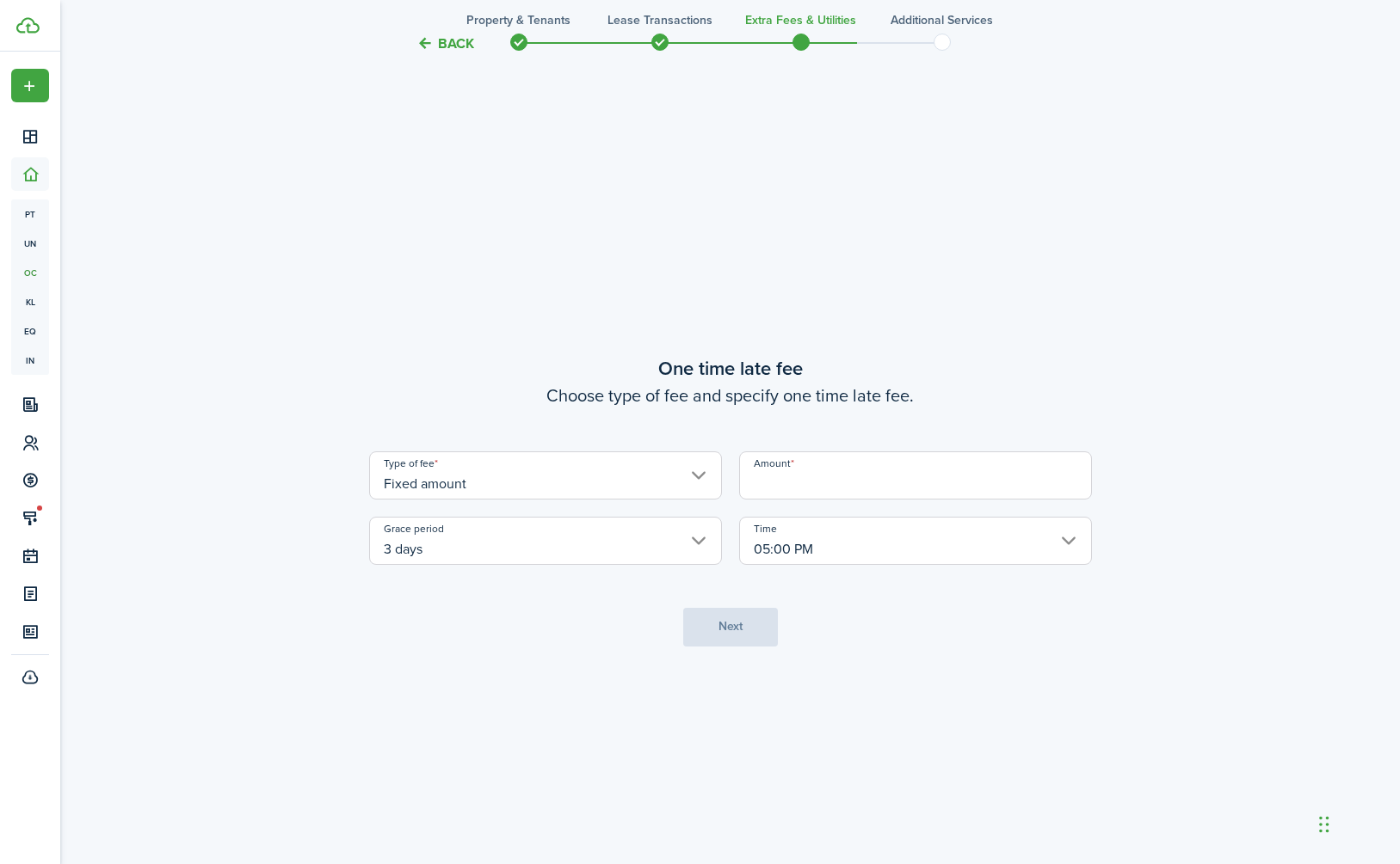
click at [842, 491] on input "Amount" at bounding box center [915, 475] width 353 height 48
type input "$50.00"
click at [825, 549] on input "05:00 PM" at bounding box center [915, 540] width 353 height 48
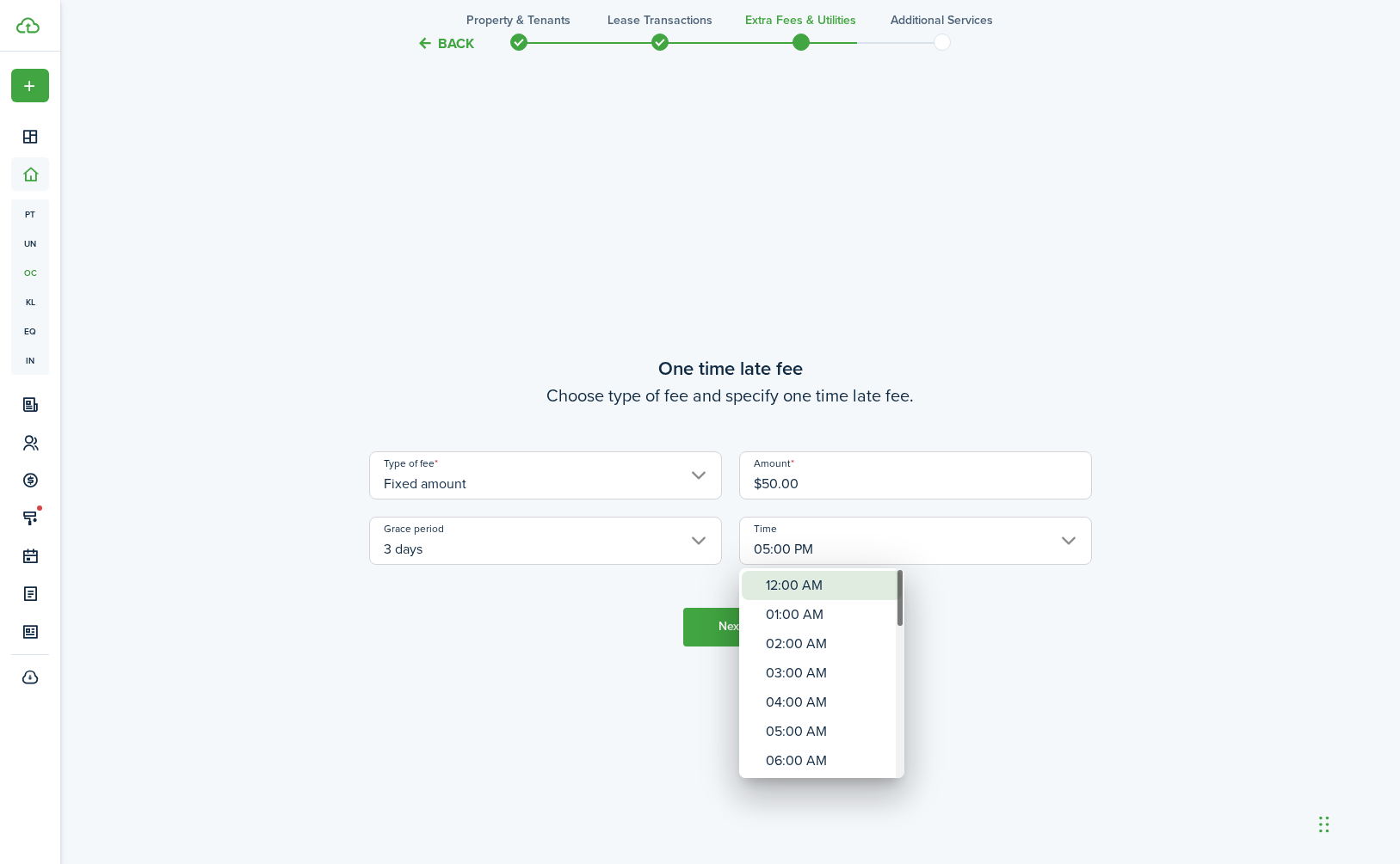
click at [816, 581] on div "12:00 AM" at bounding box center [828, 585] width 125 height 29
type input "12:00 AM"
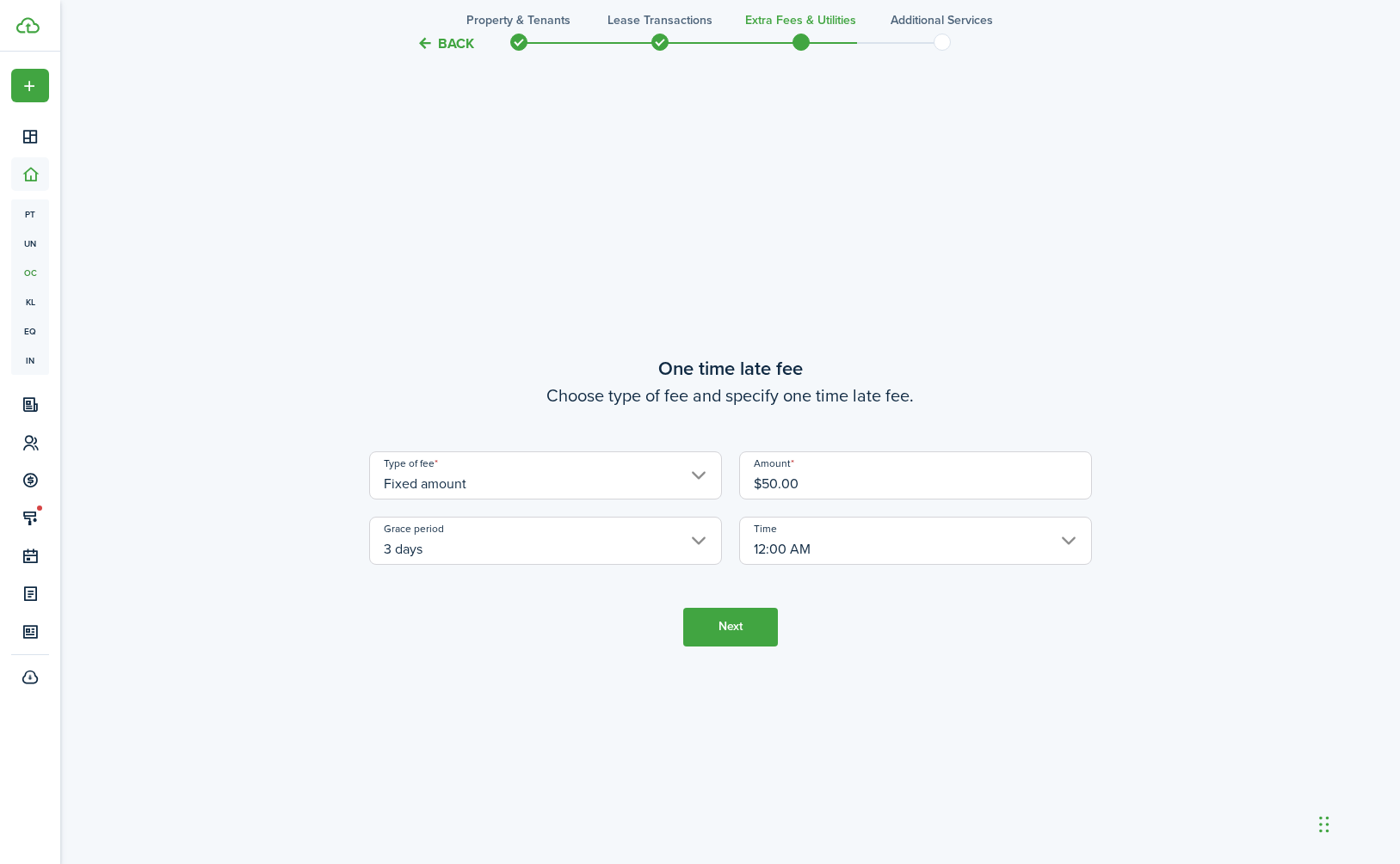
click at [721, 634] on button "Next" at bounding box center [730, 627] width 95 height 39
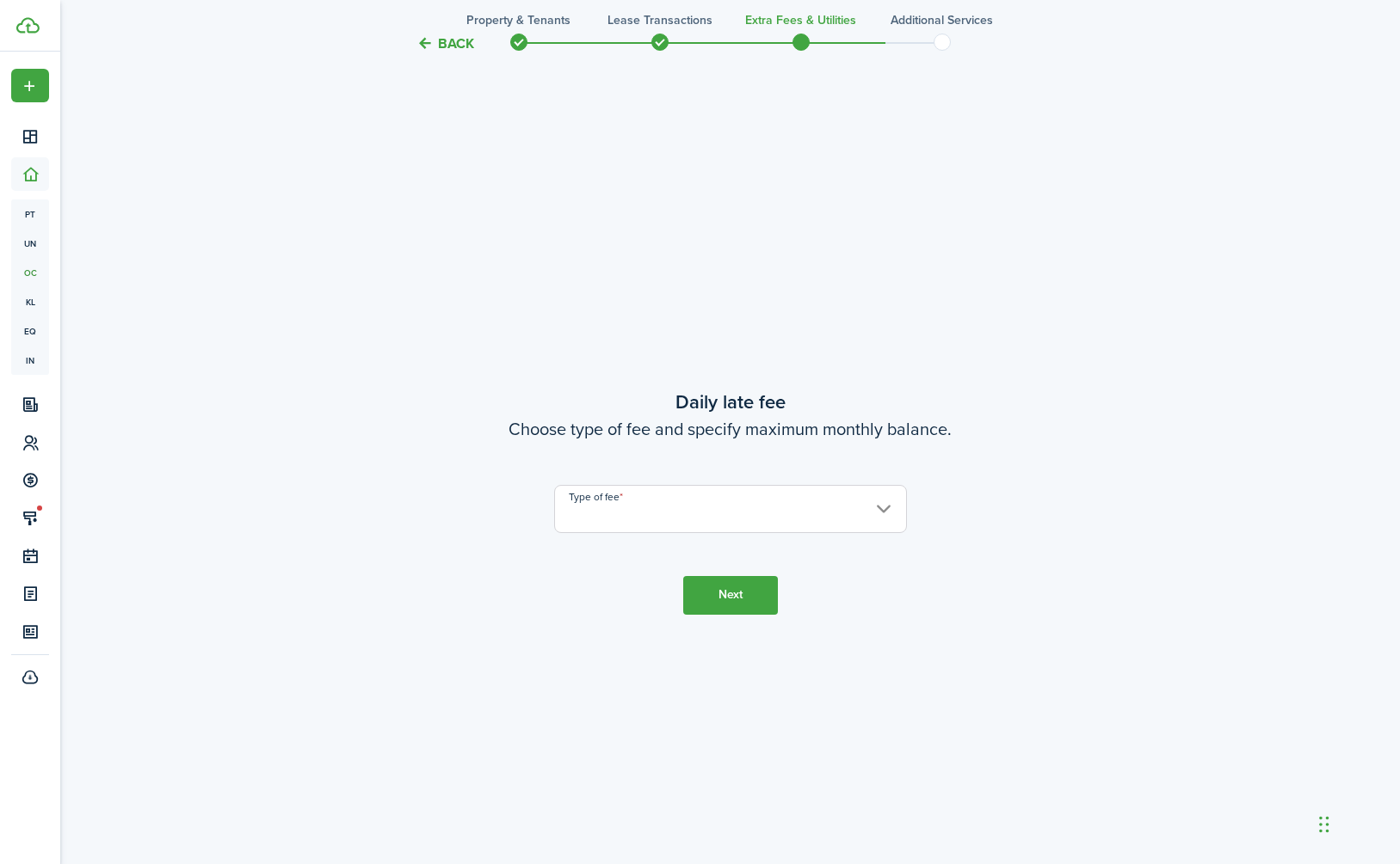
scroll to position [2478, 0]
click at [713, 519] on input "Type of fee" at bounding box center [730, 507] width 353 height 48
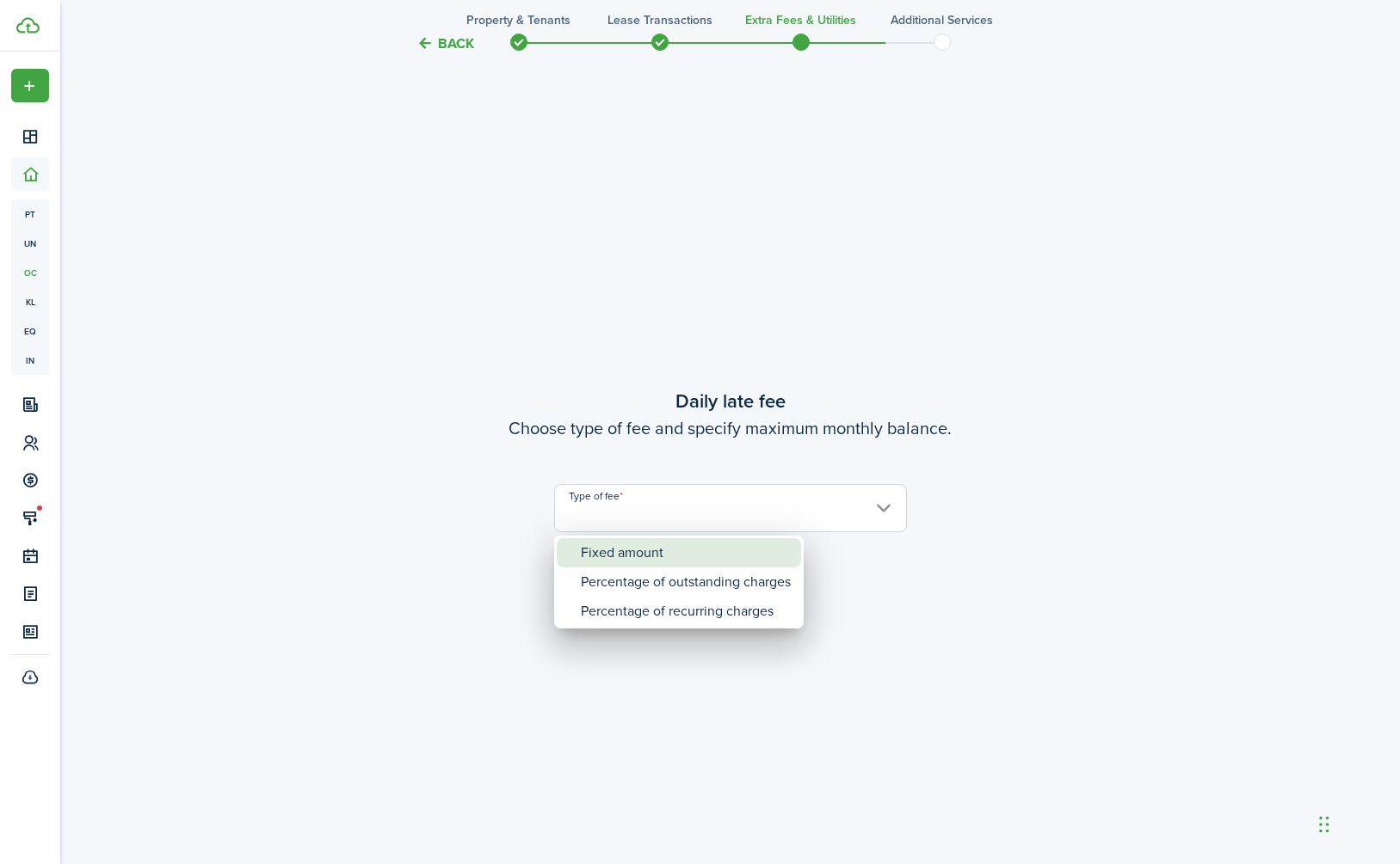
click at [681, 547] on div "Fixed amount" at bounding box center [685, 553] width 210 height 29
type input "Fixed amount"
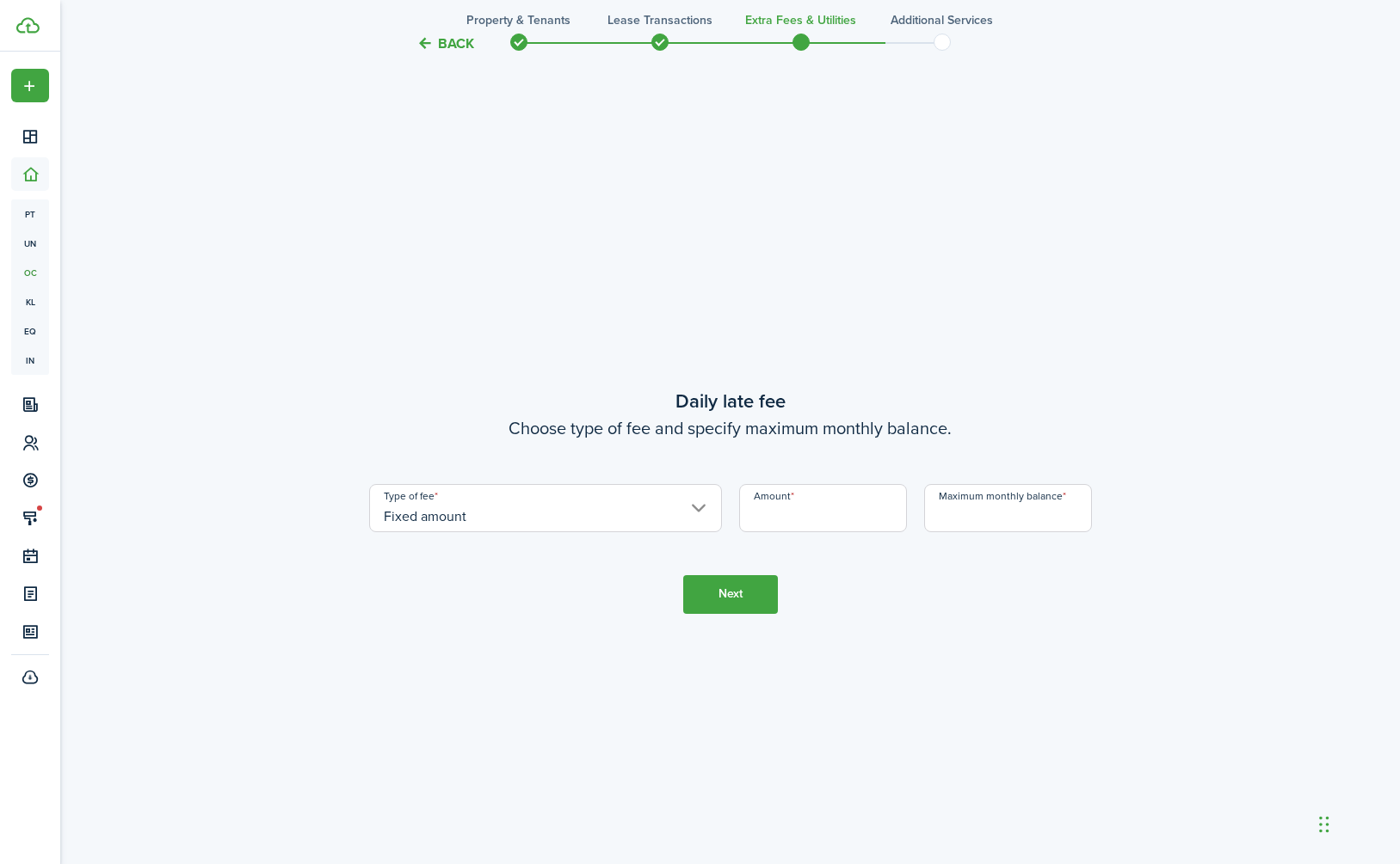
click at [795, 516] on input "Amount" at bounding box center [823, 507] width 168 height 48
type input "$10.00"
click at [965, 518] on input "Maximum monthly balance" at bounding box center [1008, 507] width 168 height 48
type input "$150.00"
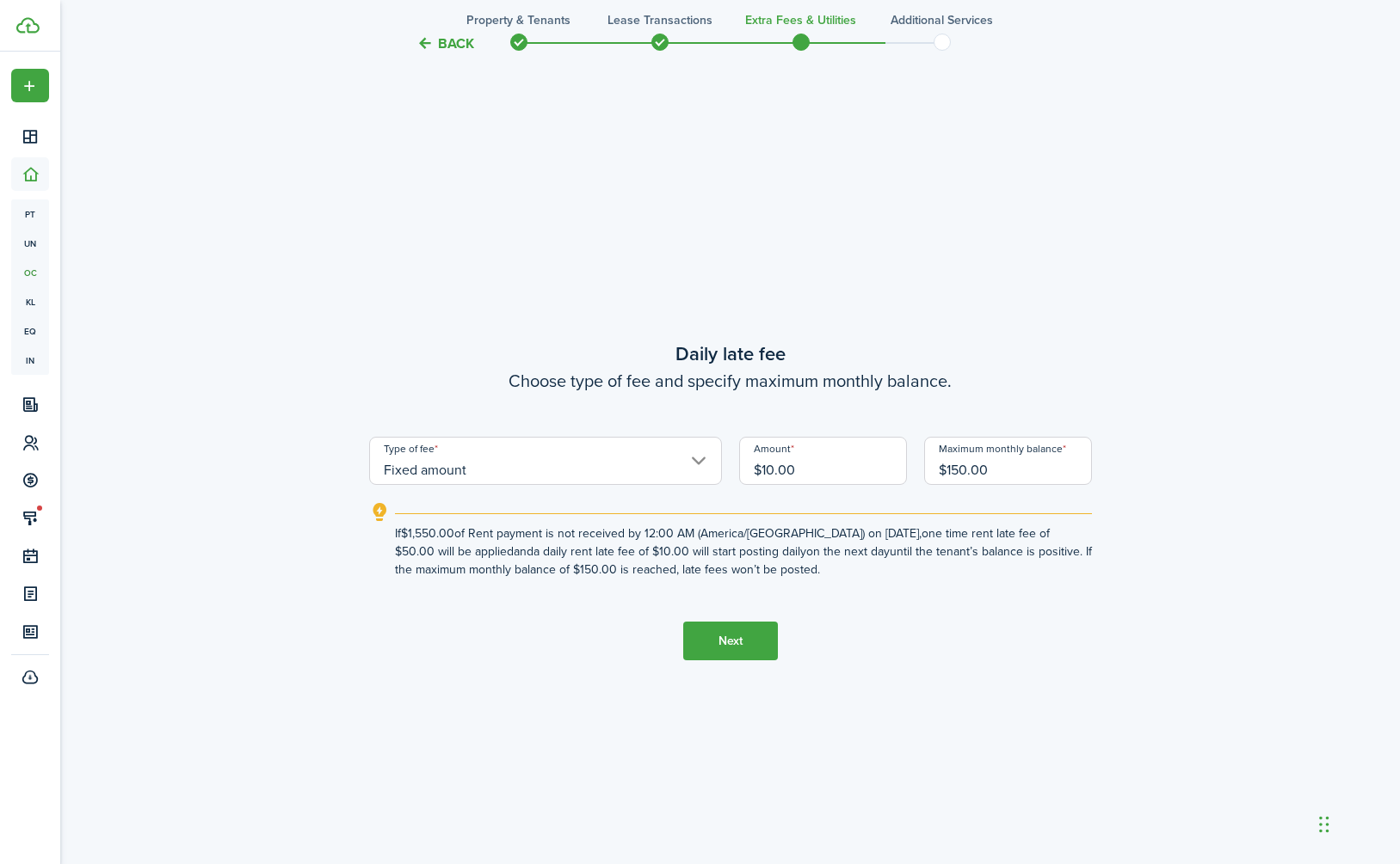
click at [720, 642] on button "Next" at bounding box center [730, 641] width 95 height 39
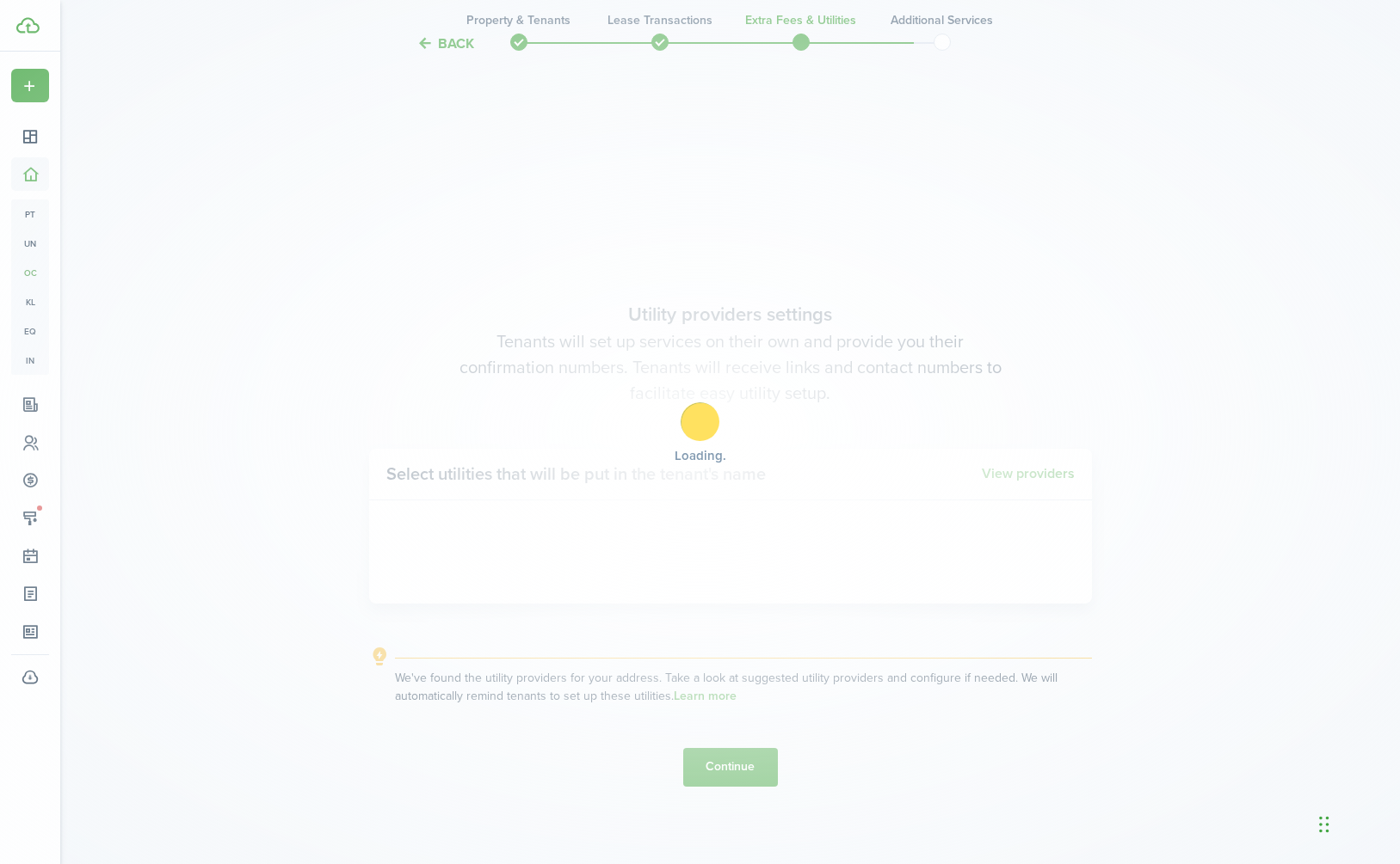
scroll to position [3342, 0]
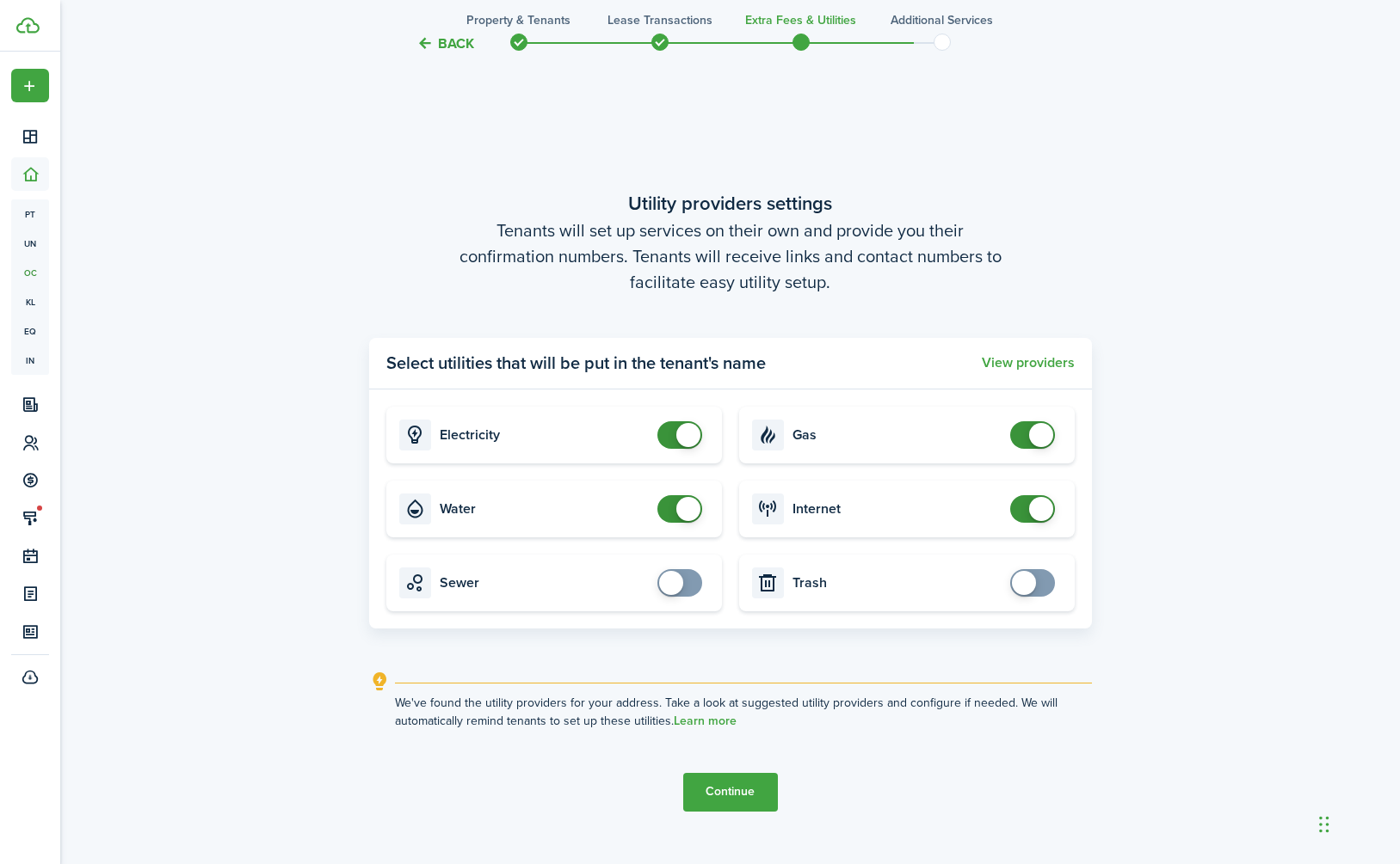
checkbox input "false"
click at [686, 507] on span at bounding box center [688, 509] width 24 height 24
checkbox input "false"
click at [691, 441] on span at bounding box center [688, 435] width 24 height 24
drag, startPoint x: 1044, startPoint y: 439, endPoint x: 1044, endPoint y: 467, distance: 28.0
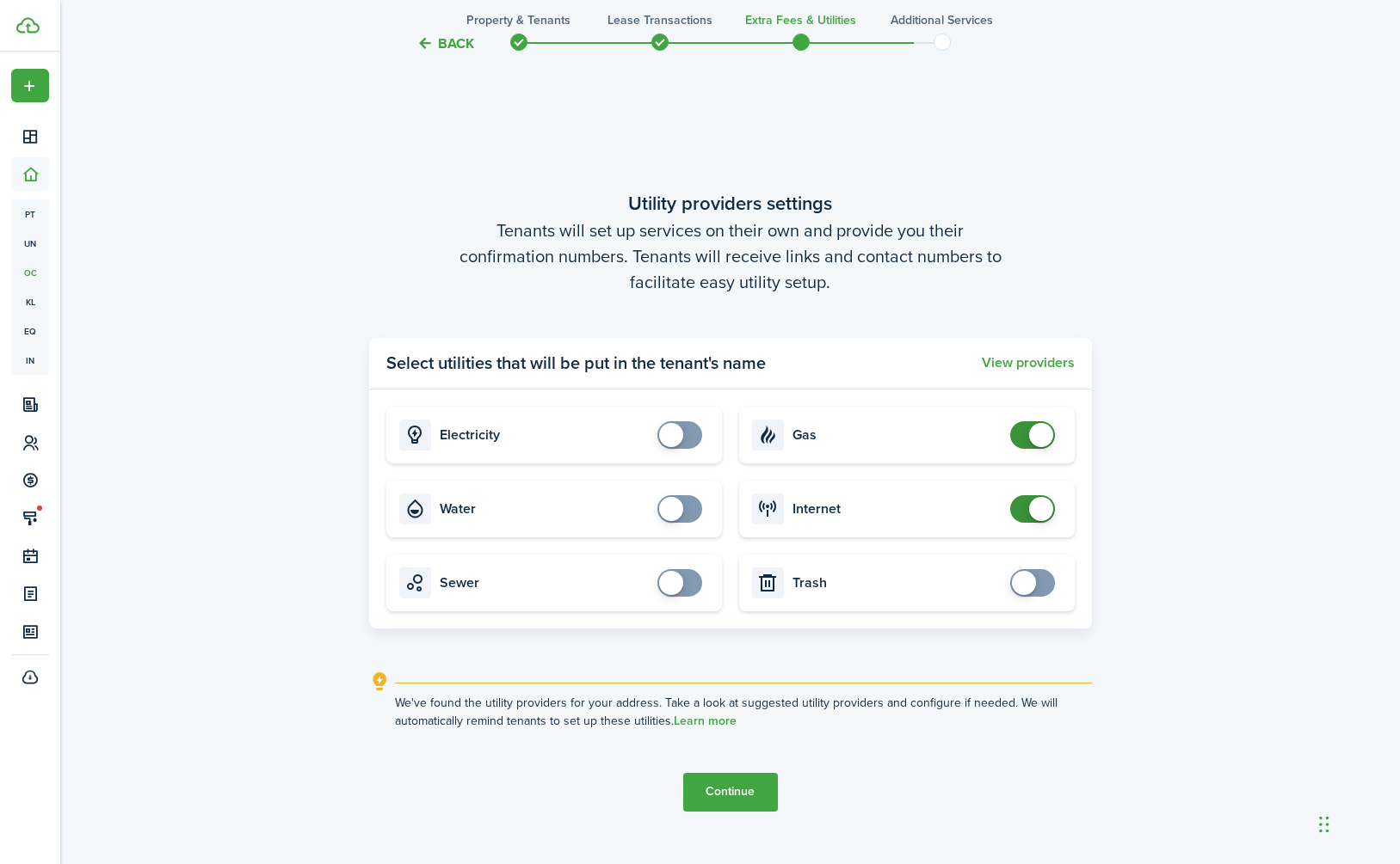
checkbox input "false"
click at [1044, 440] on span at bounding box center [1040, 435] width 24 height 24
checkbox input "false"
click at [1041, 507] on span at bounding box center [1040, 509] width 24 height 24
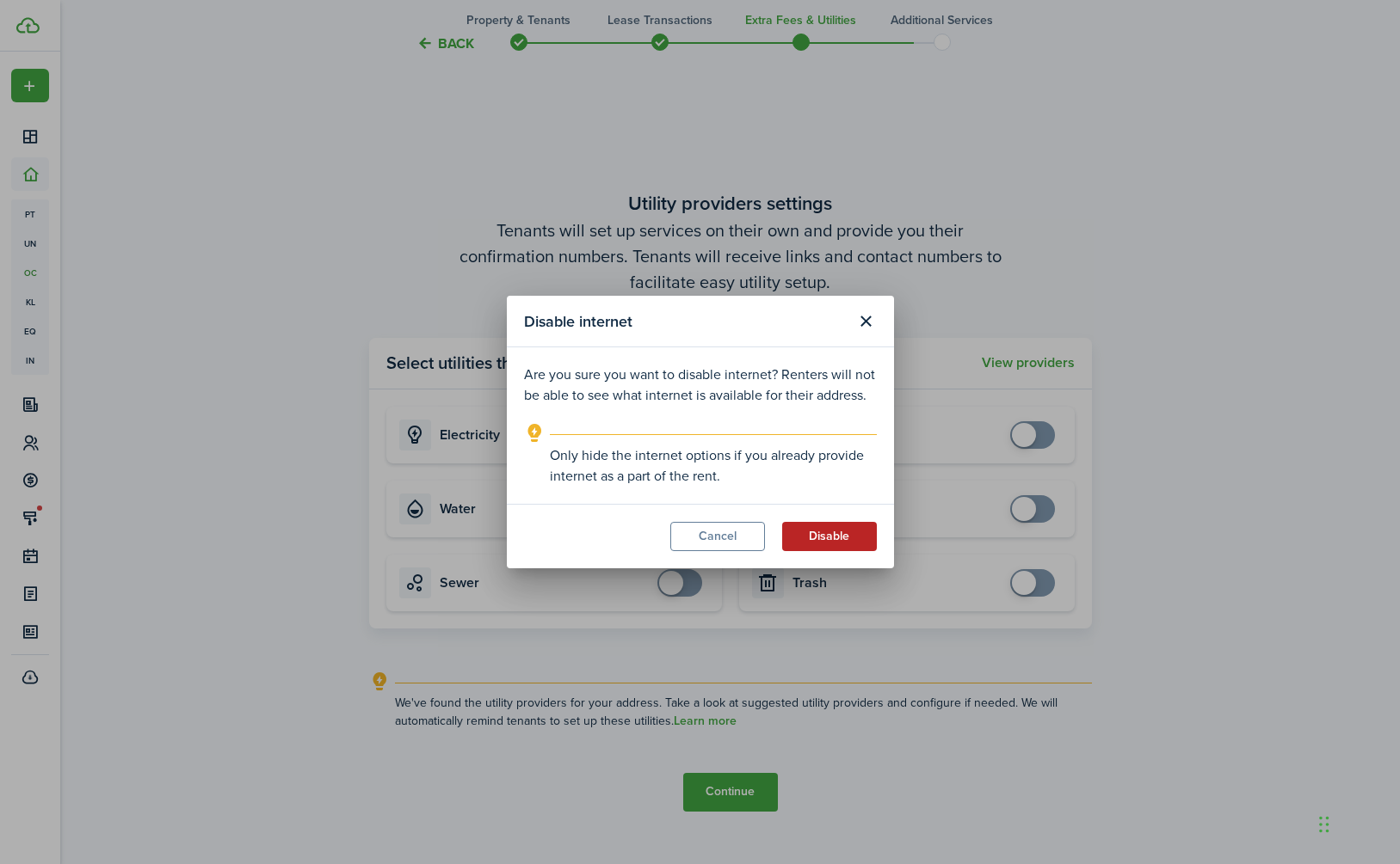
click at [823, 531] on button "Disable" at bounding box center [829, 537] width 95 height 29
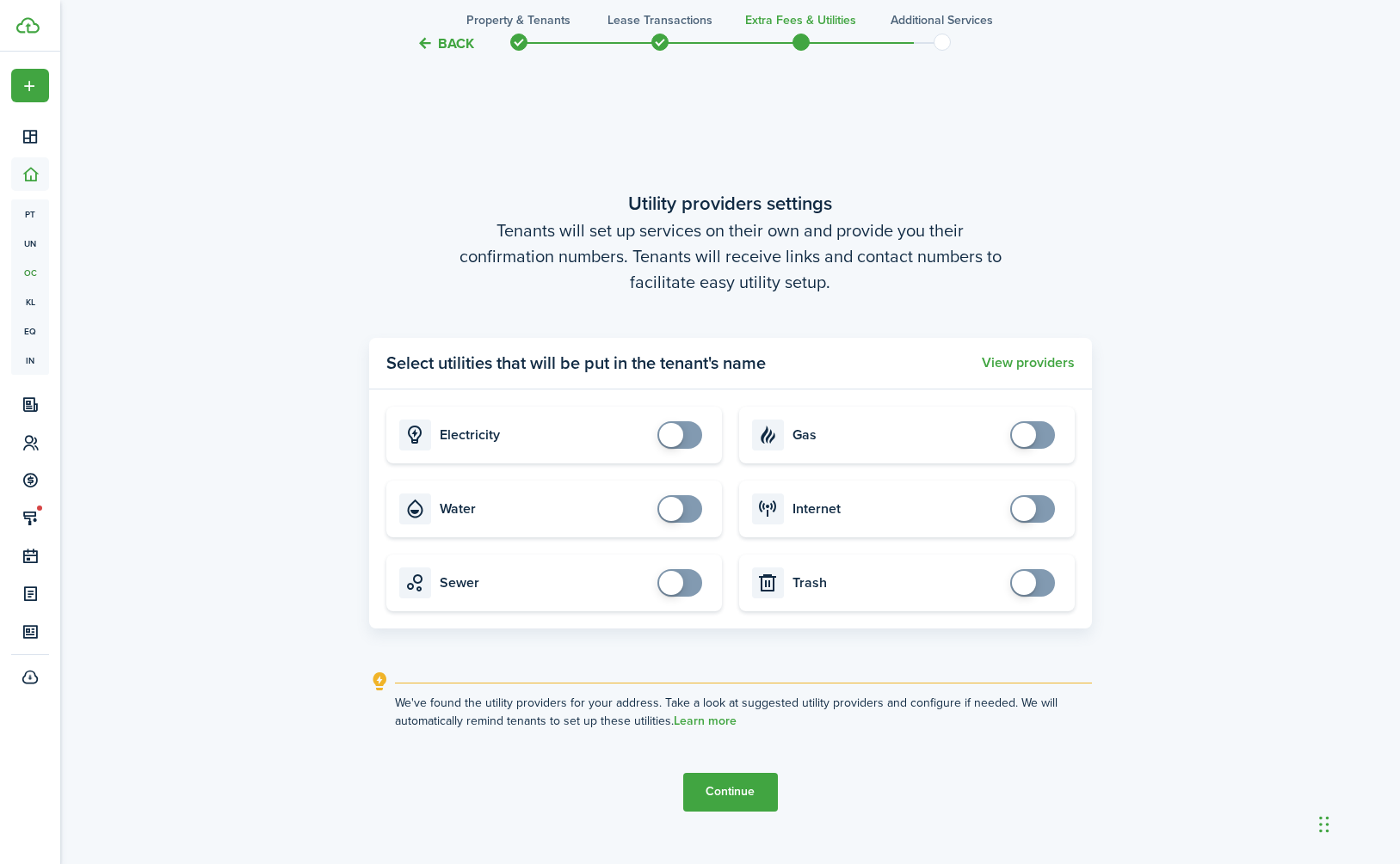
click at [725, 794] on button "Continue" at bounding box center [730, 793] width 95 height 39
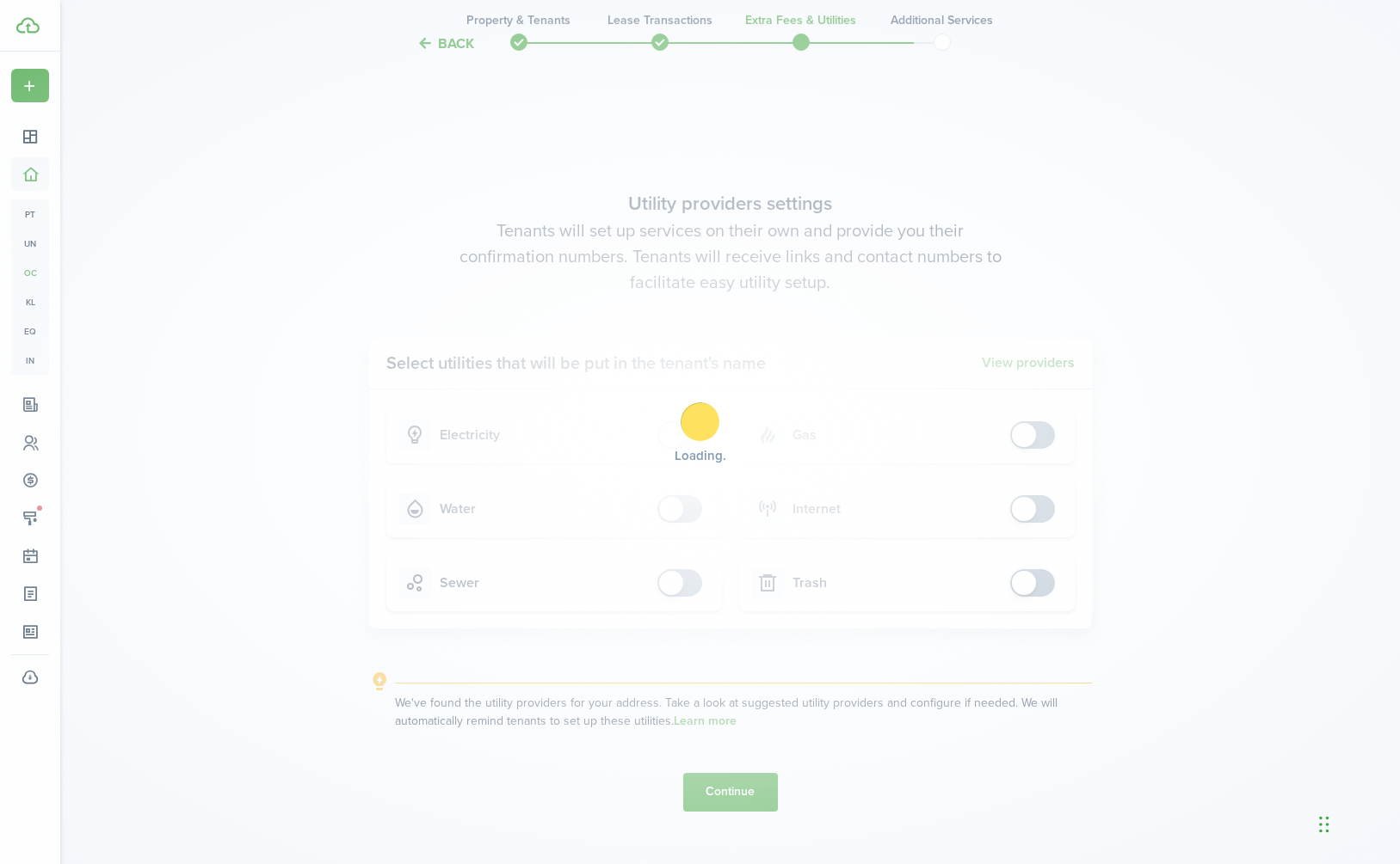
scroll to position [0, 0]
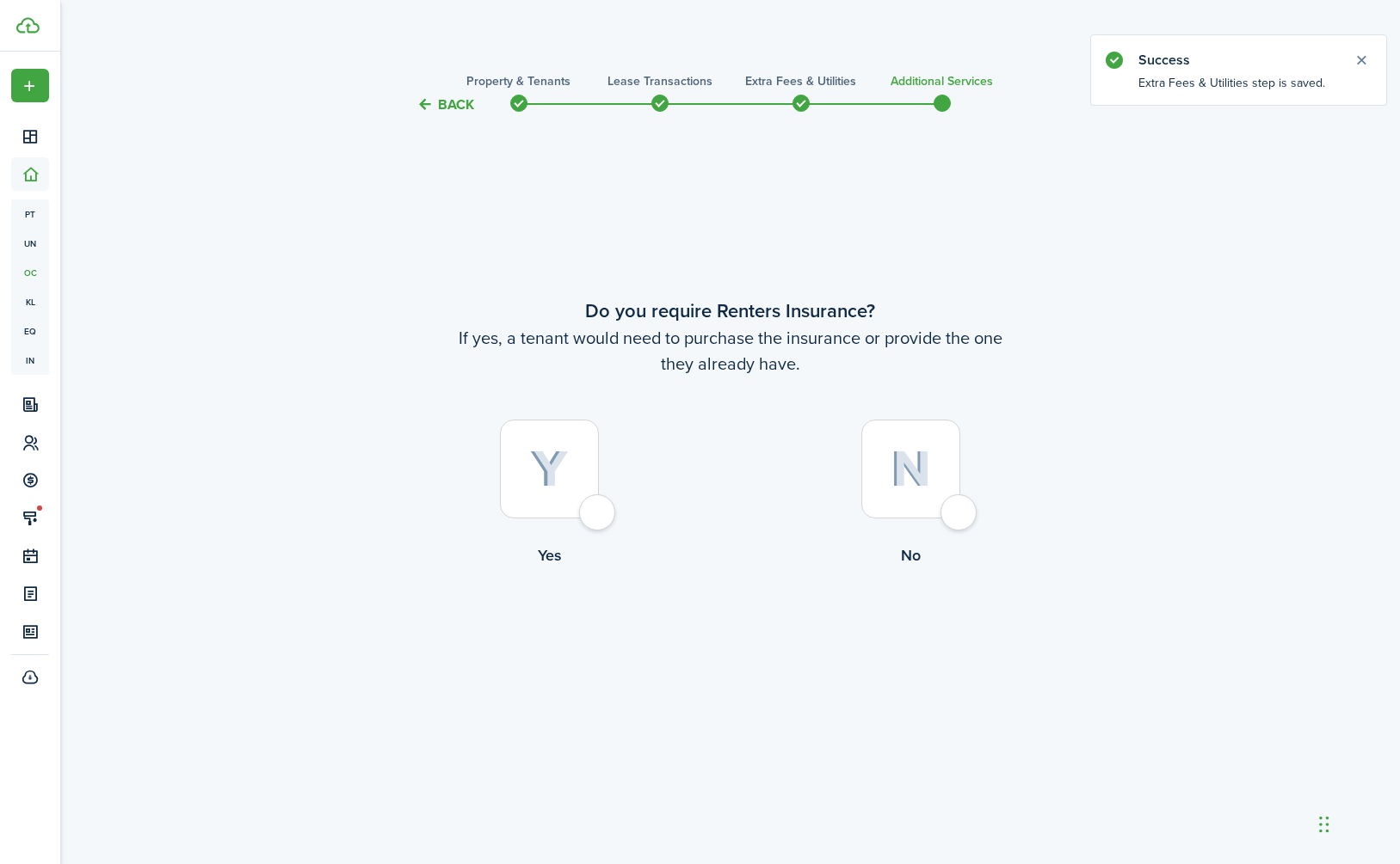
click at [596, 516] on div at bounding box center [548, 468] width 99 height 99
radio input "true"
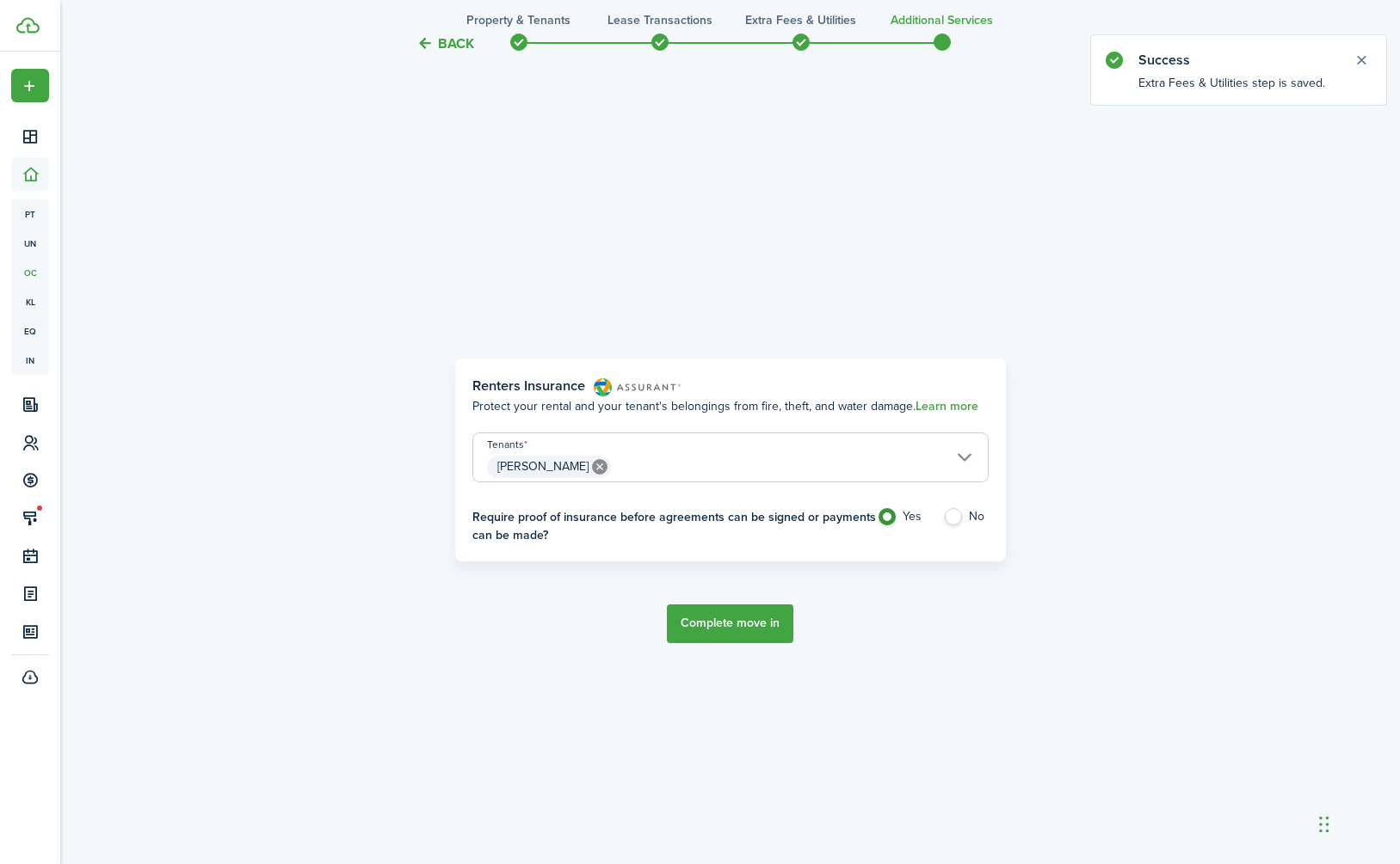
scroll to position [749, 0]
click at [739, 622] on button "Complete move in" at bounding box center [729, 624] width 126 height 39
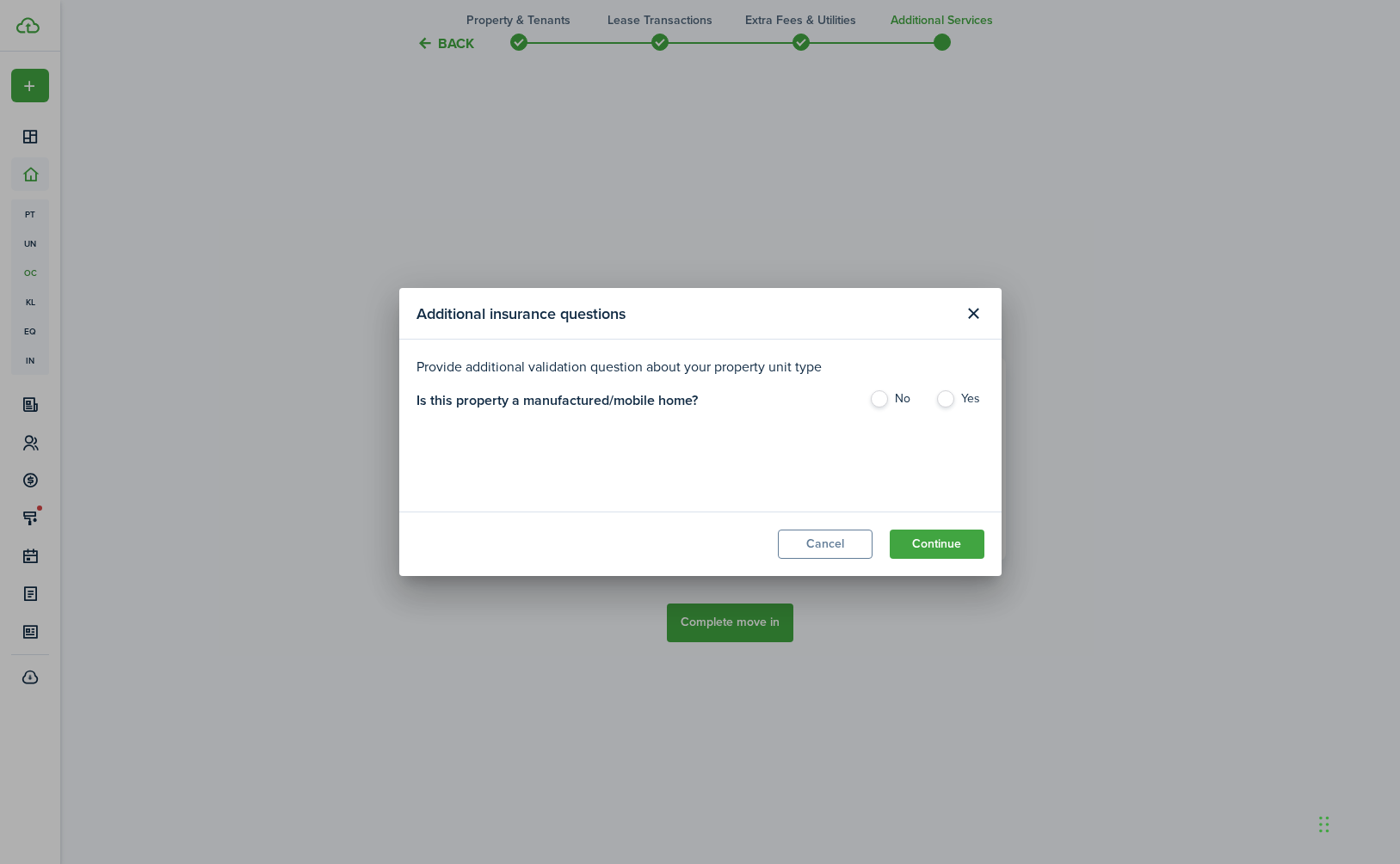
click at [874, 398] on label "No" at bounding box center [894, 403] width 49 height 25
radio input "true"
click at [940, 548] on button "Continue" at bounding box center [937, 544] width 95 height 29
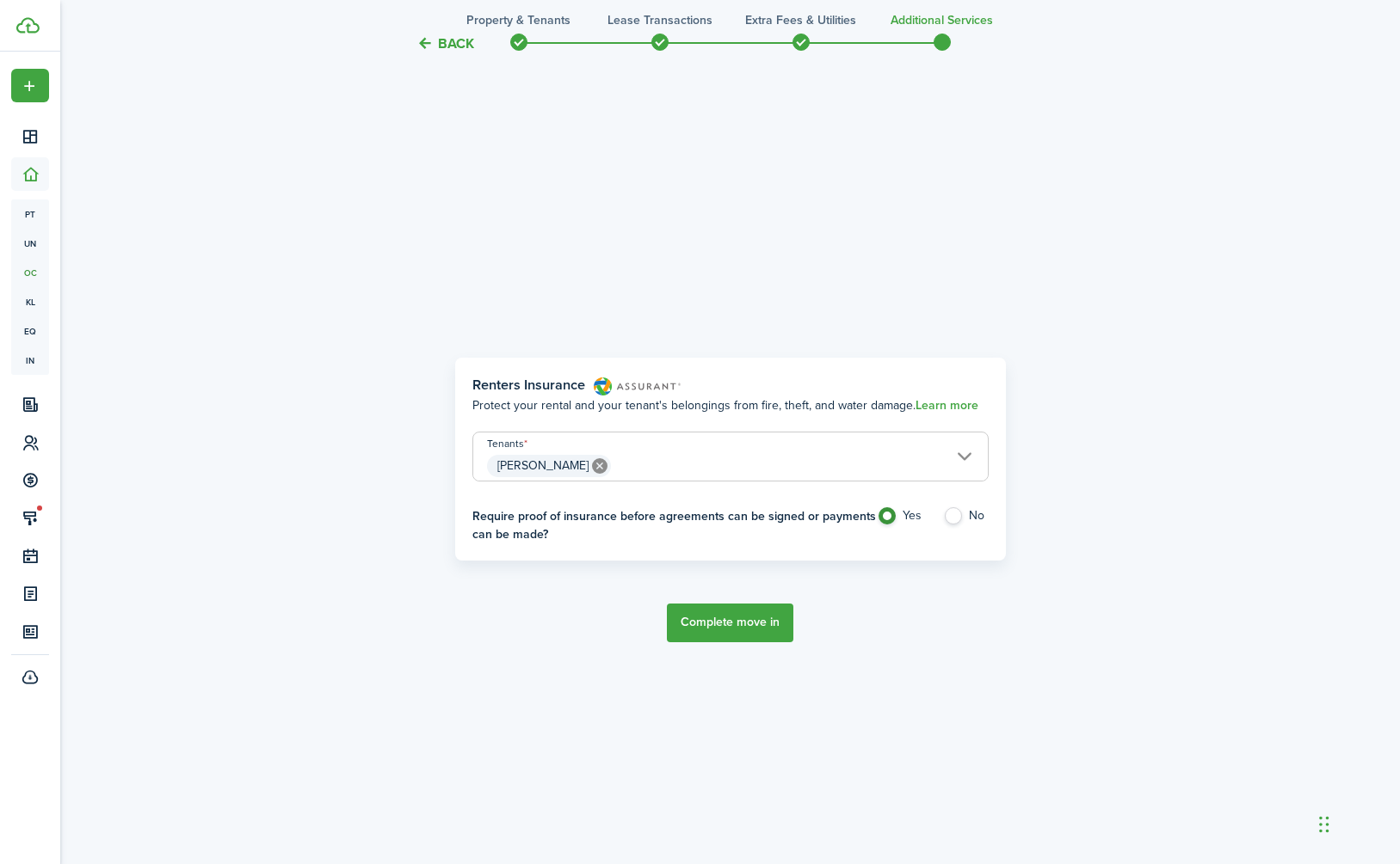
click at [761, 621] on button "Complete move in" at bounding box center [729, 624] width 126 height 39
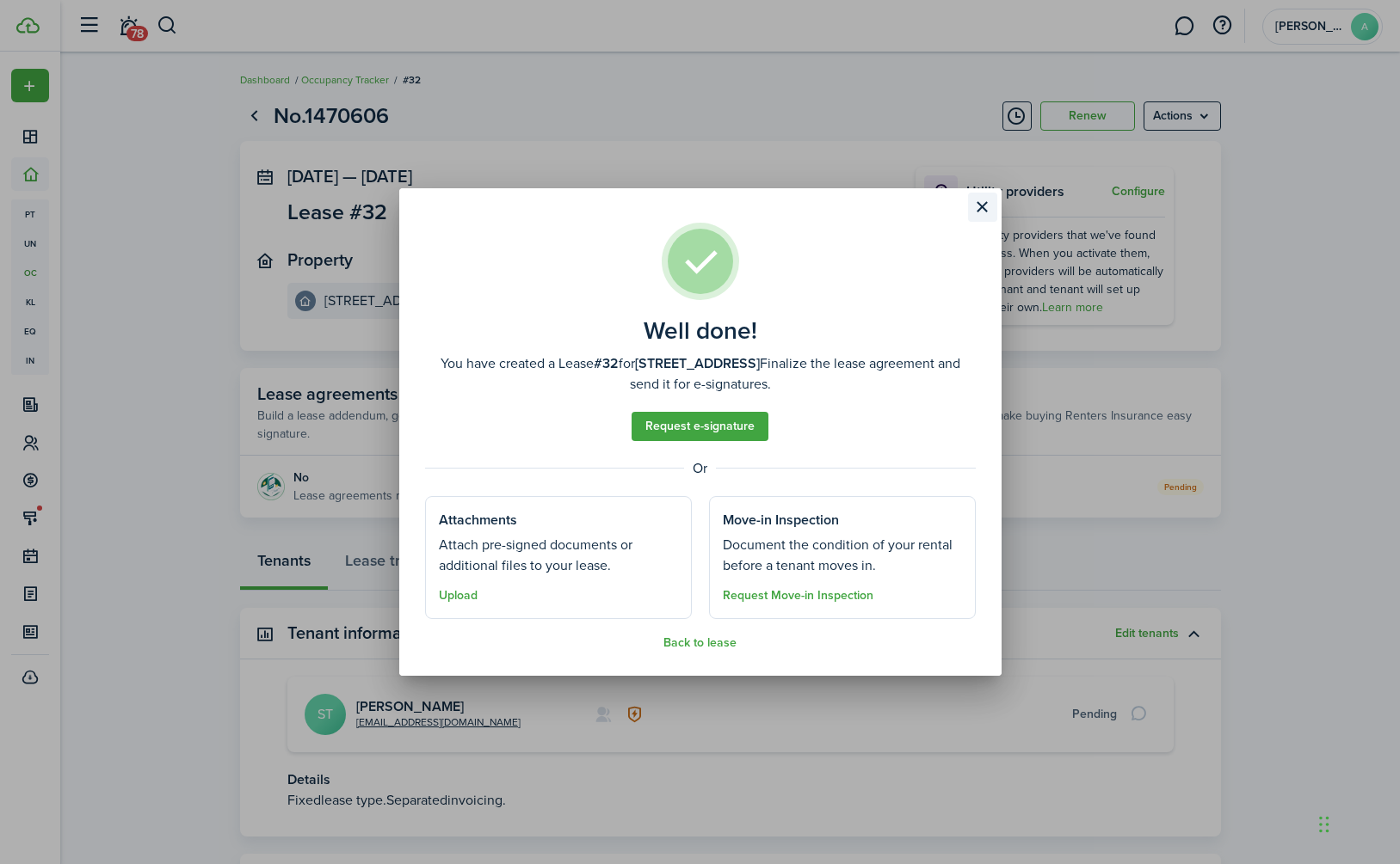
click at [984, 211] on button "Close modal" at bounding box center [983, 207] width 29 height 29
